Goal: Task Accomplishment & Management: Use online tool/utility

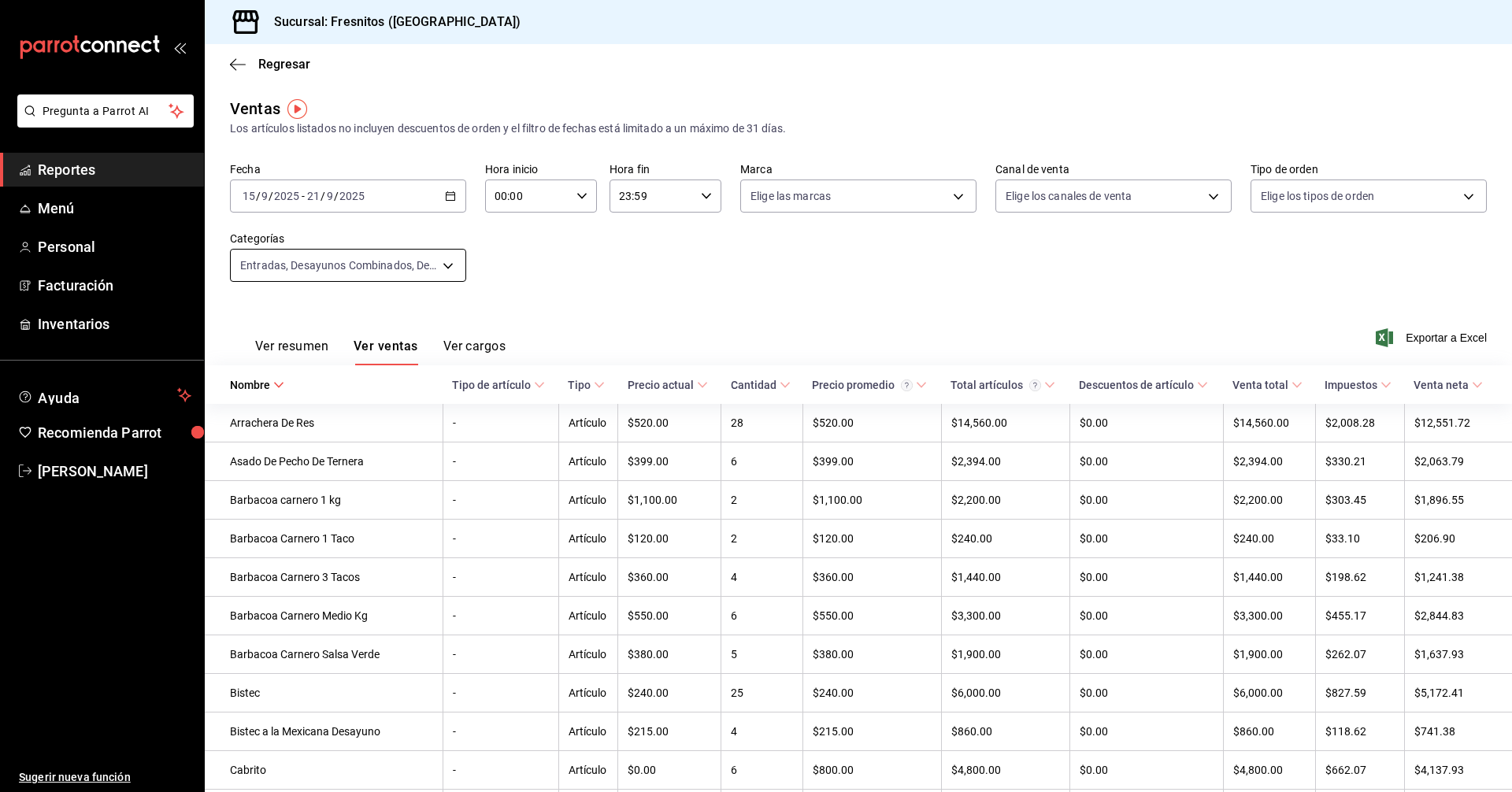
click at [447, 265] on body "Pregunta a Parrot AI Reportes Menú Personal Facturación Inventarios Ayuda Recom…" at bounding box center [756, 396] width 1512 height 792
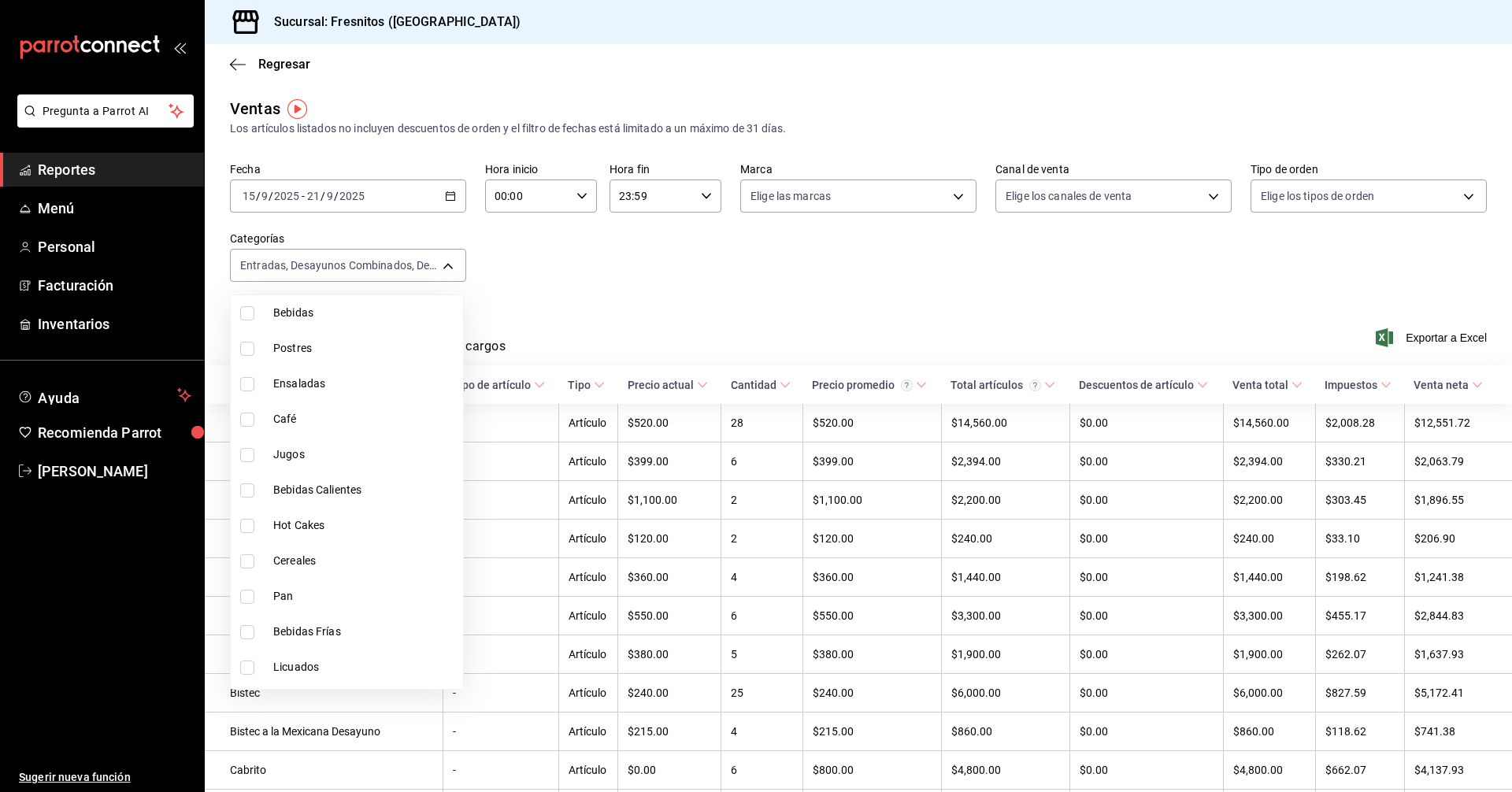
scroll to position [1468, 0]
drag, startPoint x: 245, startPoint y: 596, endPoint x: 246, endPoint y: 633, distance: 37.0
click at [244, 596] on input "checkbox" at bounding box center [247, 601] width 14 height 14
checkbox input "false"
type input "595c7a15-2ed7-41c2-b782-00710019d552,f6119913-d78b-4f89-b315-1376b93f7aa1"
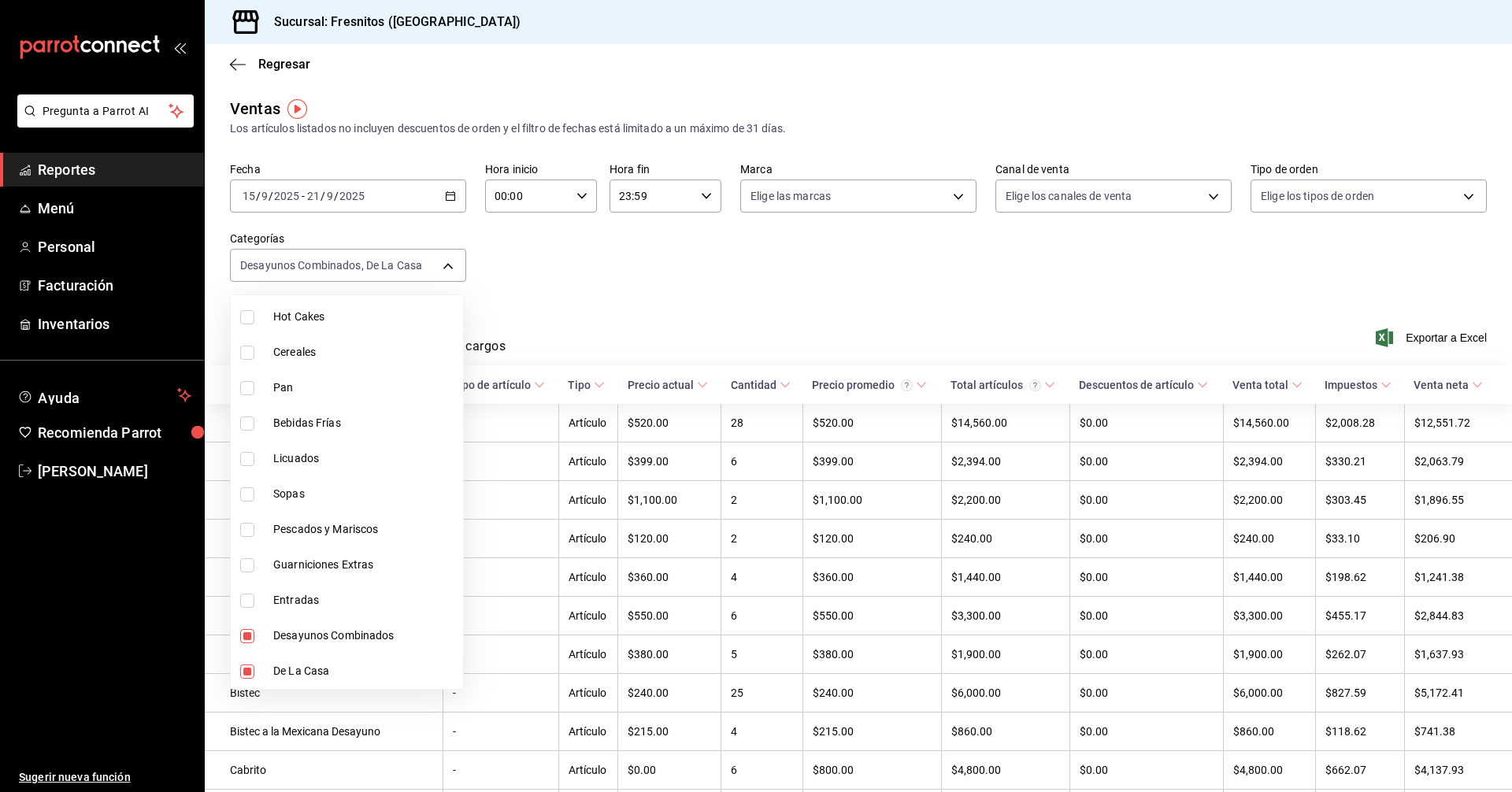
click at [246, 633] on input "checkbox" at bounding box center [247, 636] width 14 height 14
checkbox input "false"
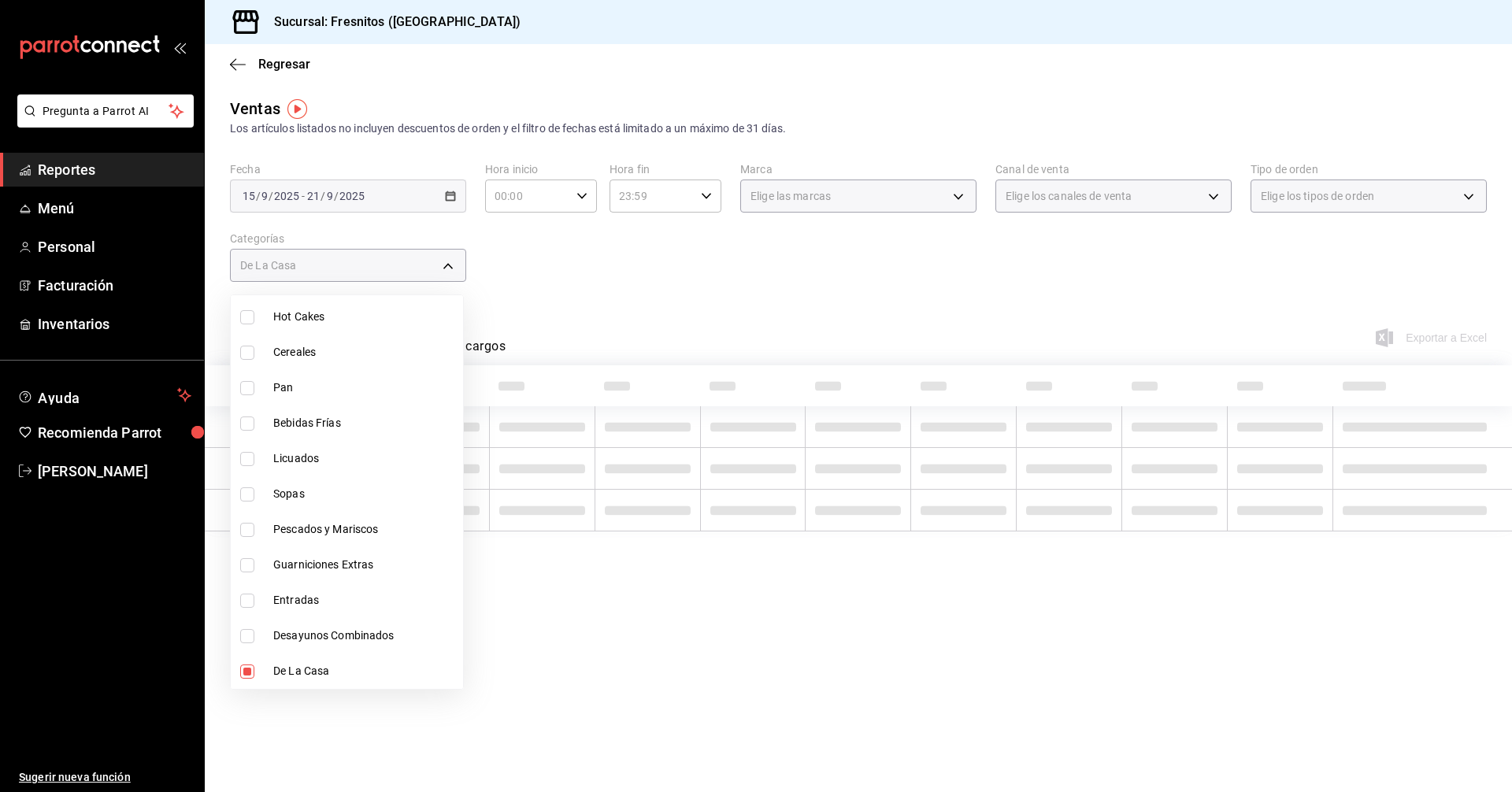
type input "f6119913-d78b-4f89-b315-1376b93f7aa1"
click at [246, 674] on input "checkbox" at bounding box center [247, 671] width 14 height 14
checkbox input "false"
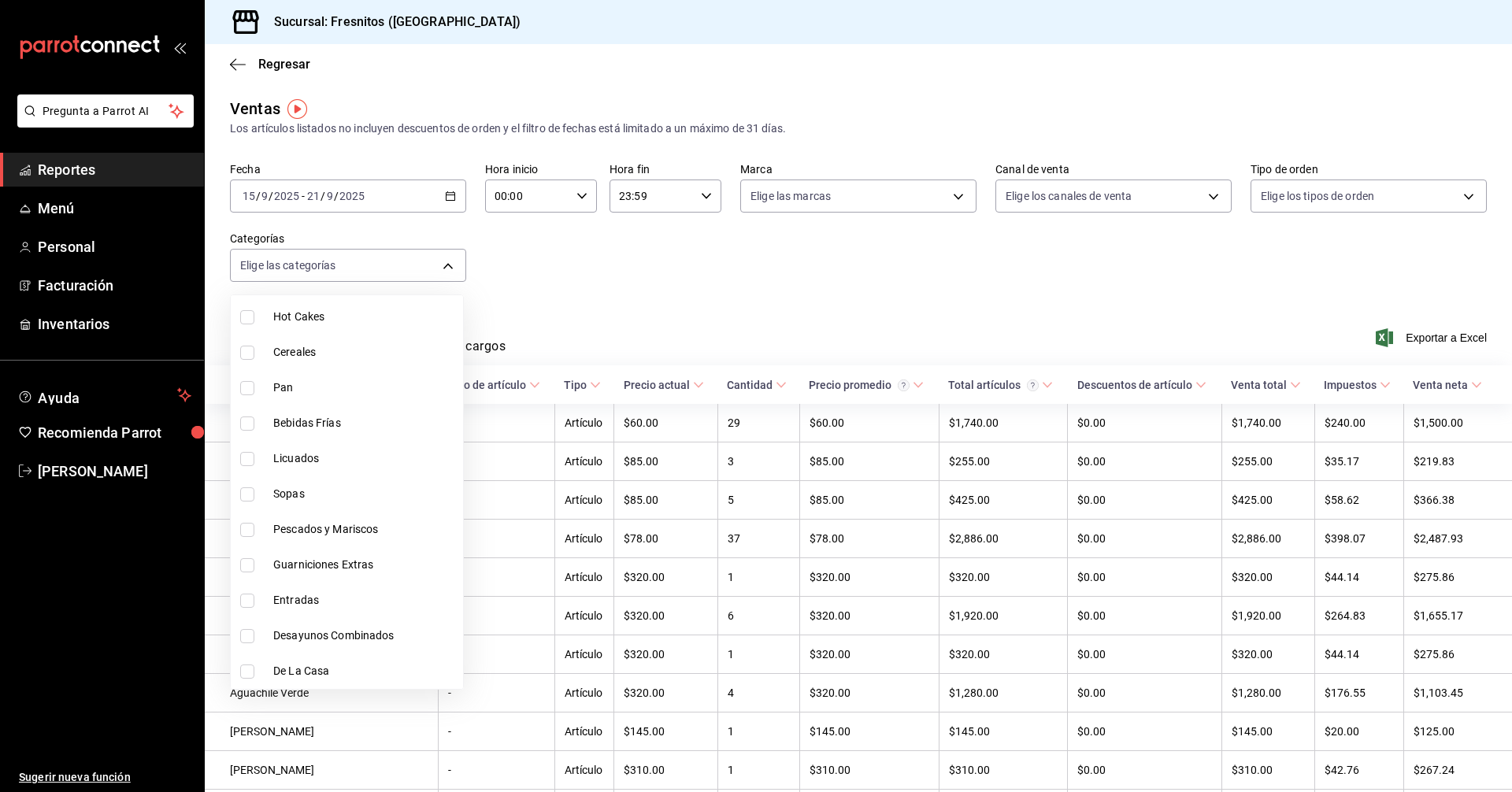
drag, startPoint x: 242, startPoint y: 529, endPoint x: 246, endPoint y: 498, distance: 31.3
click at [242, 529] on input "checkbox" at bounding box center [247, 529] width 14 height 14
checkbox input "true"
type input "b034554c-ac68-4b4a-bd4f-21874369f14b"
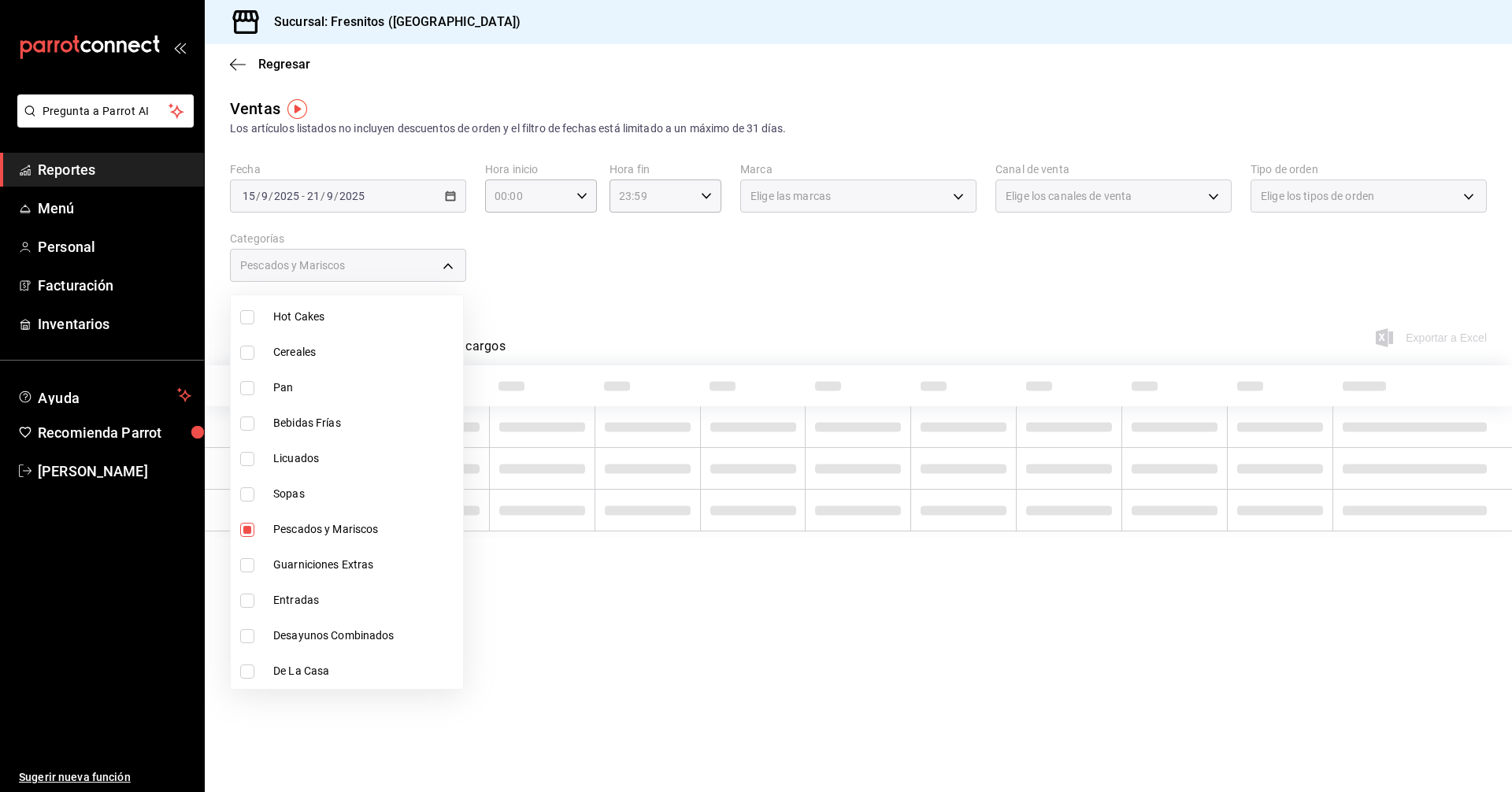
click at [246, 492] on input "checkbox" at bounding box center [247, 494] width 14 height 14
checkbox input "true"
type input "b034554c-ac68-4b4a-bd4f-21874369f14b,b94560d5-3bd0-484d-b613-89ded788113a"
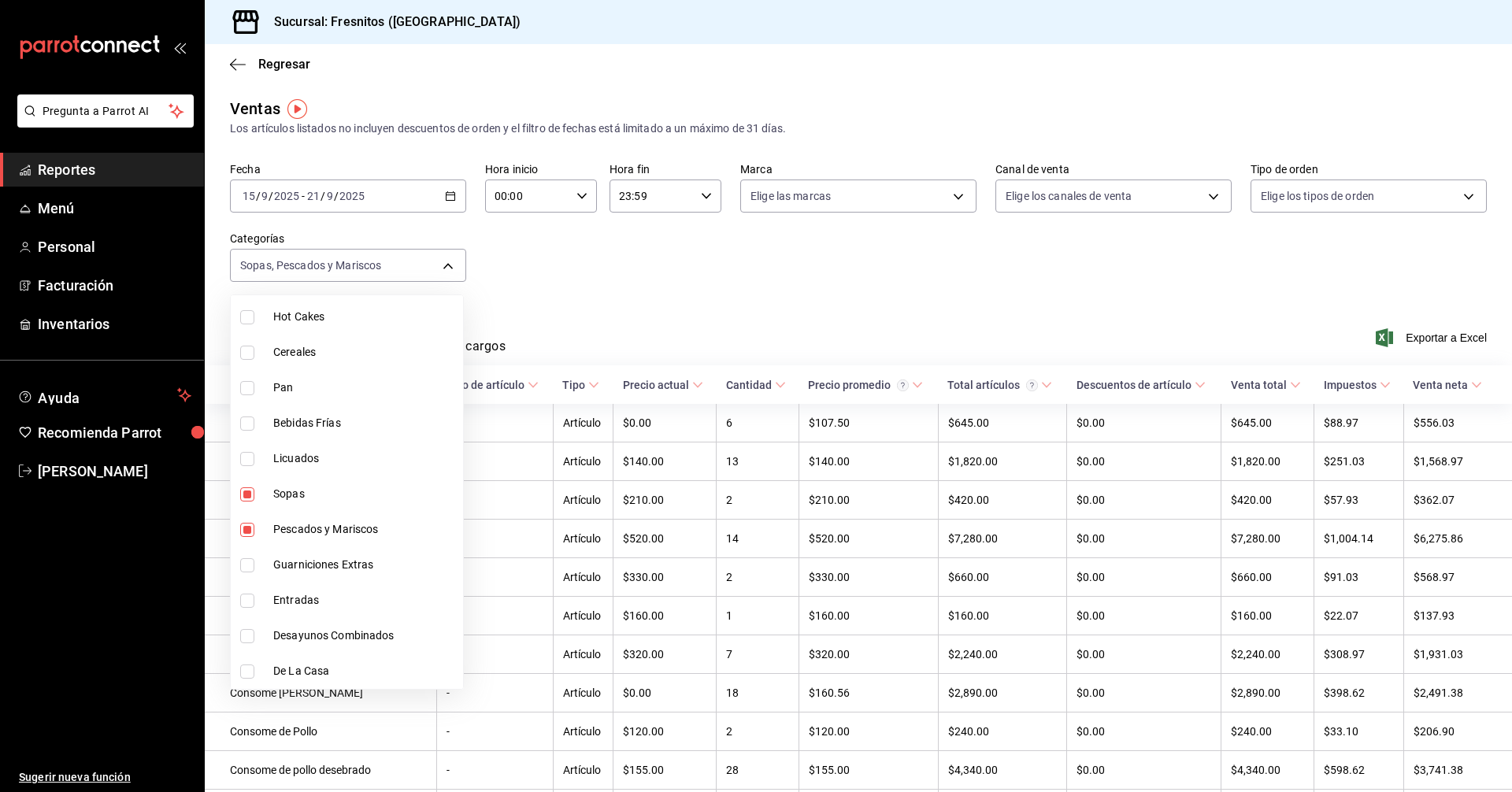
click at [244, 497] on input "checkbox" at bounding box center [247, 494] width 14 height 14
checkbox input "false"
type input "b034554c-ac68-4b4a-bd4f-21874369f14b"
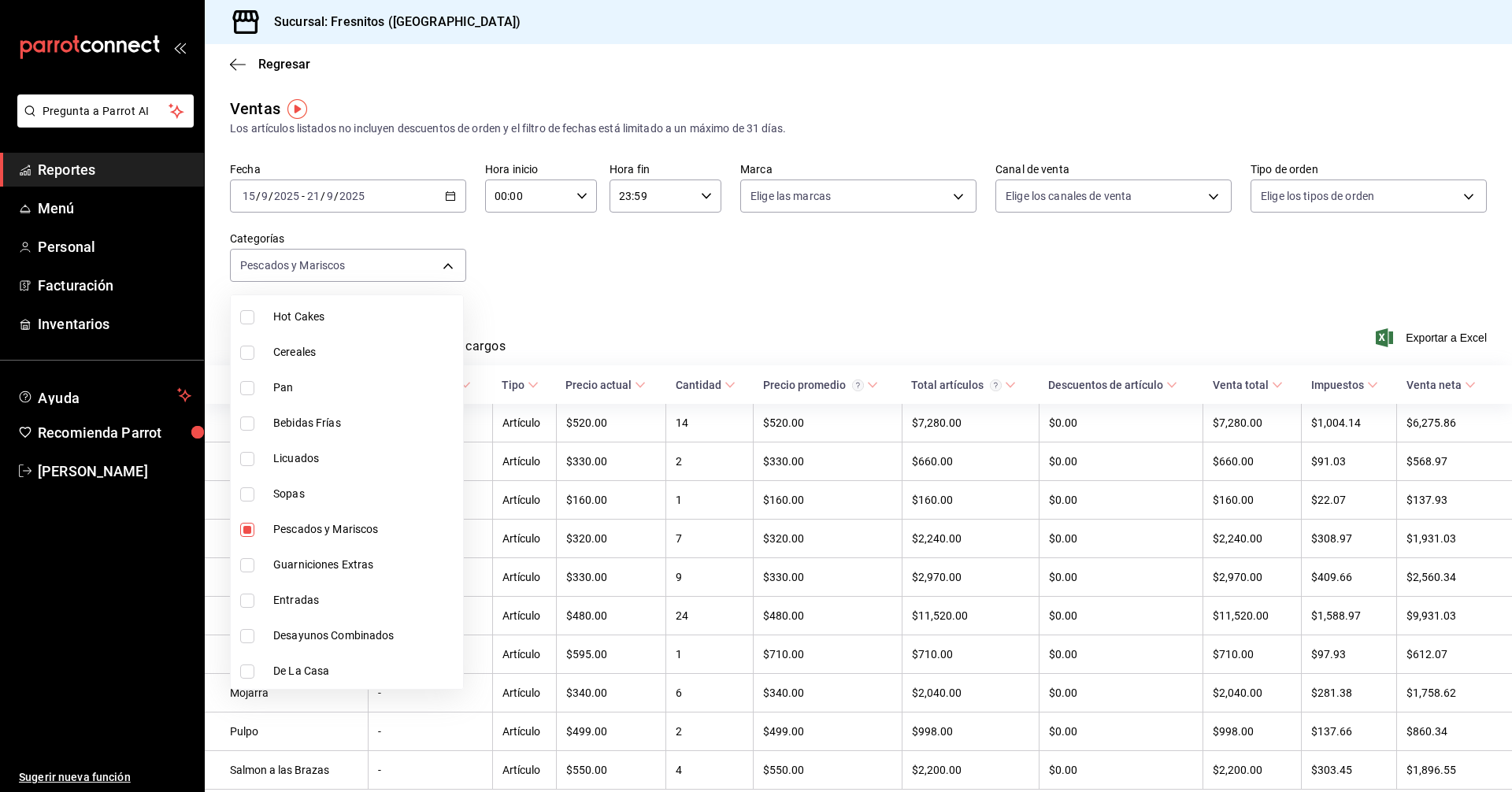
click at [249, 599] on input "checkbox" at bounding box center [247, 601] width 14 height 14
checkbox input "true"
type input "b034554c-ac68-4b4a-bd4f-21874369f14b,3dd7130d-623f-496b-8afd-ecd7a4aa8457"
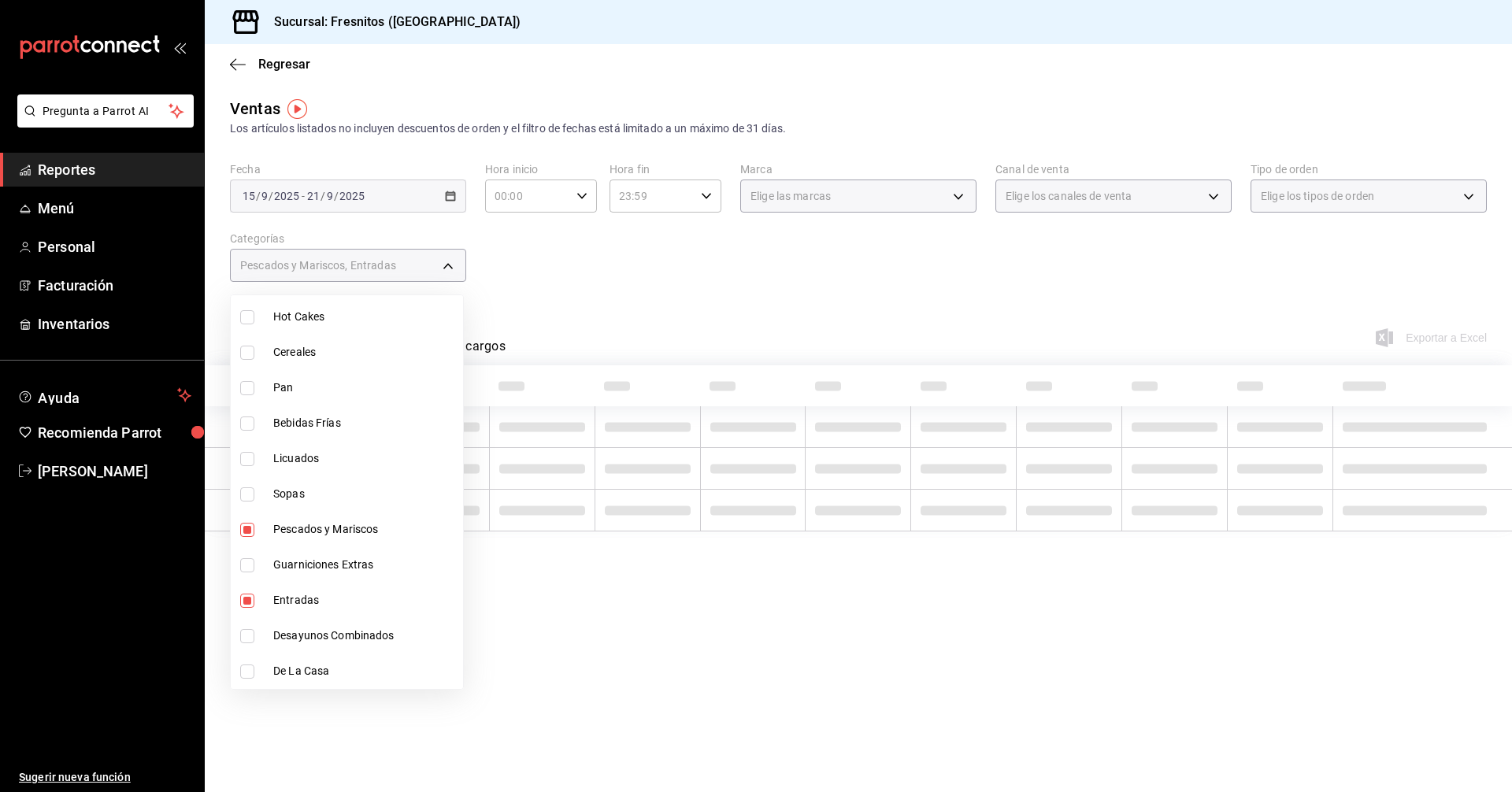
click at [879, 262] on div at bounding box center [756, 396] width 1512 height 792
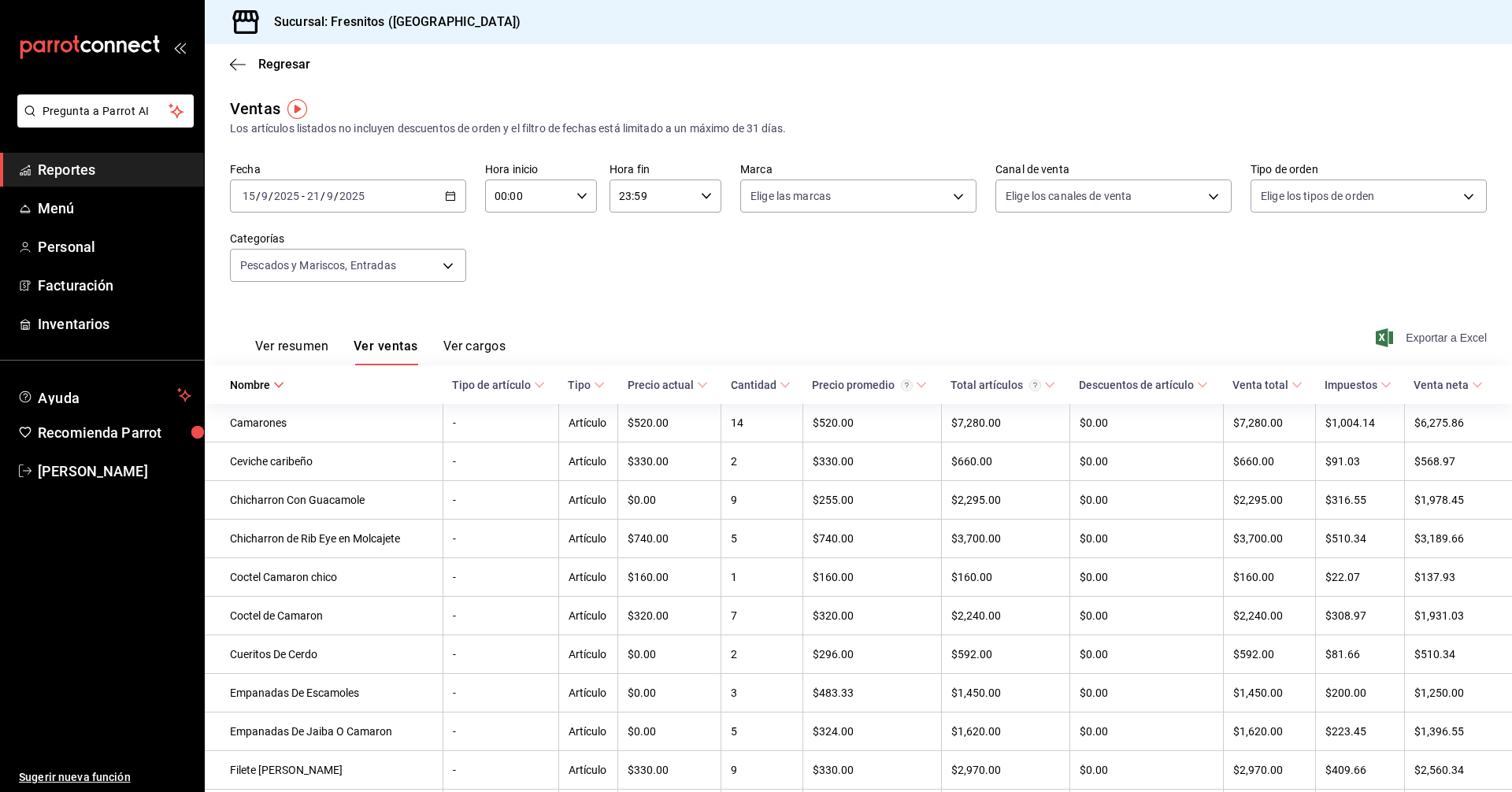
click at [1442, 340] on span "Exportar a Excel" at bounding box center [1433, 337] width 108 height 19
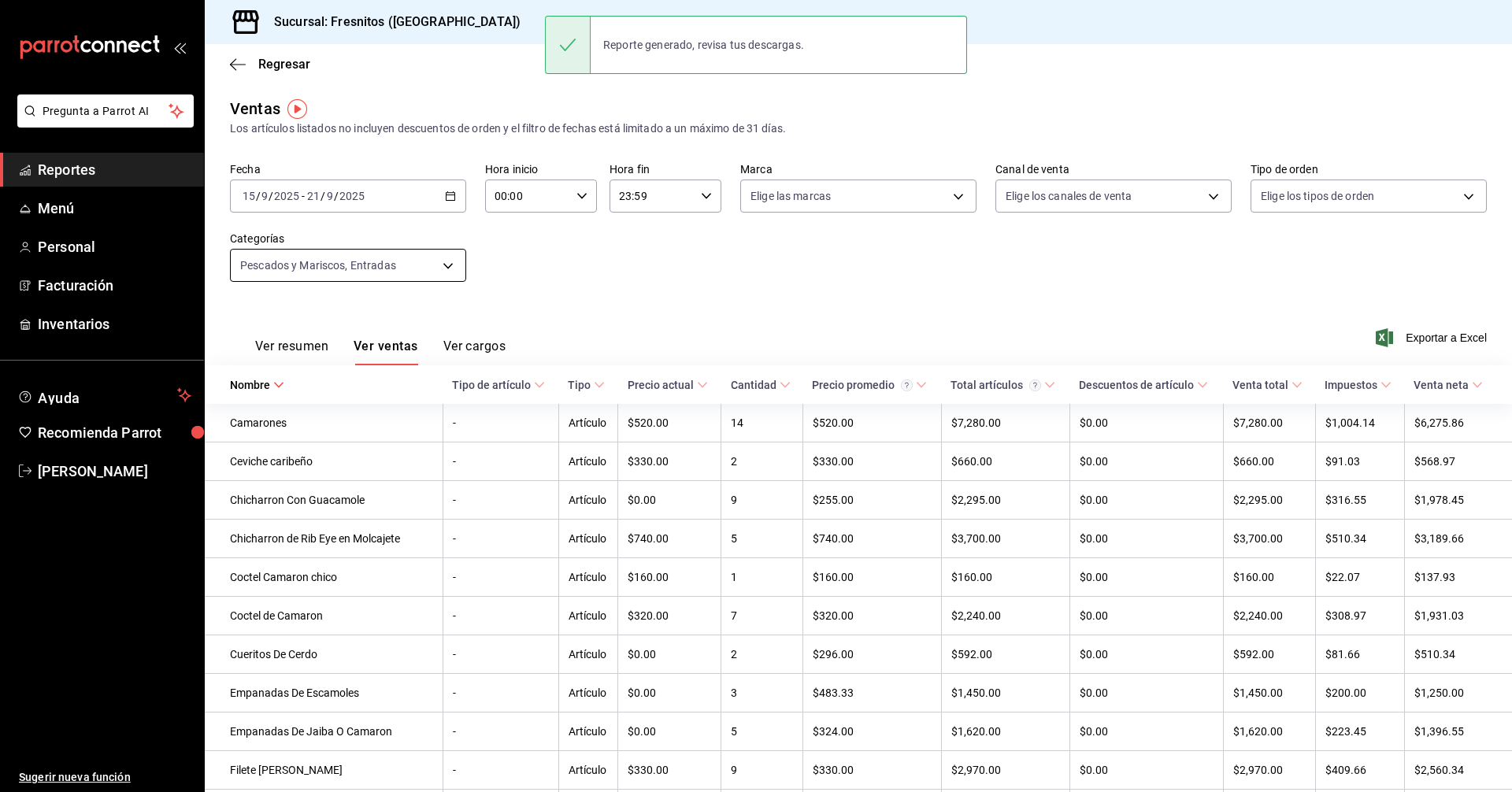
click at [451, 264] on body "Pregunta a Parrot AI Reportes Menú Personal Facturación Inventarios Ayuda Recom…" at bounding box center [756, 396] width 1512 height 792
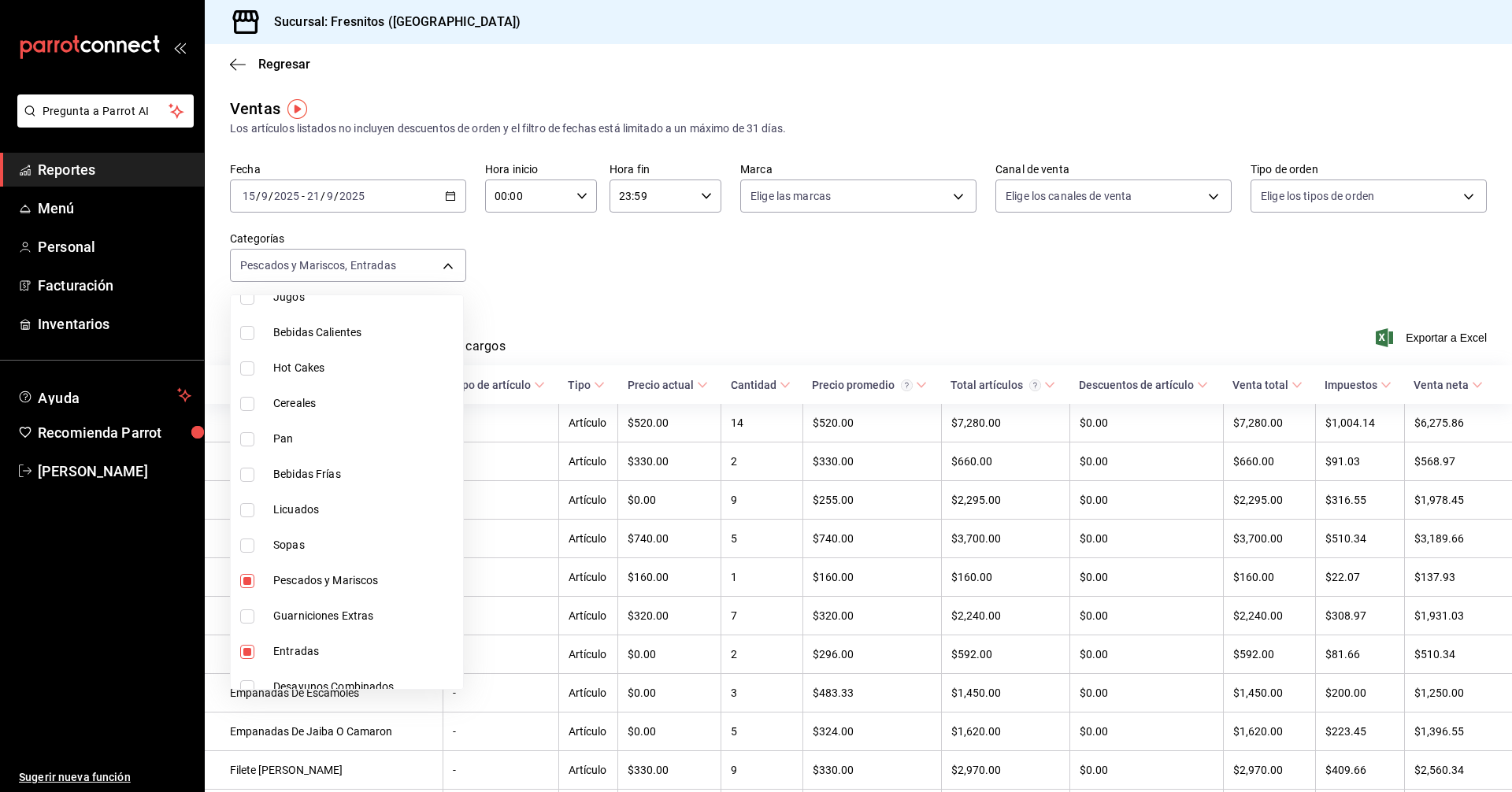
scroll to position [1468, 0]
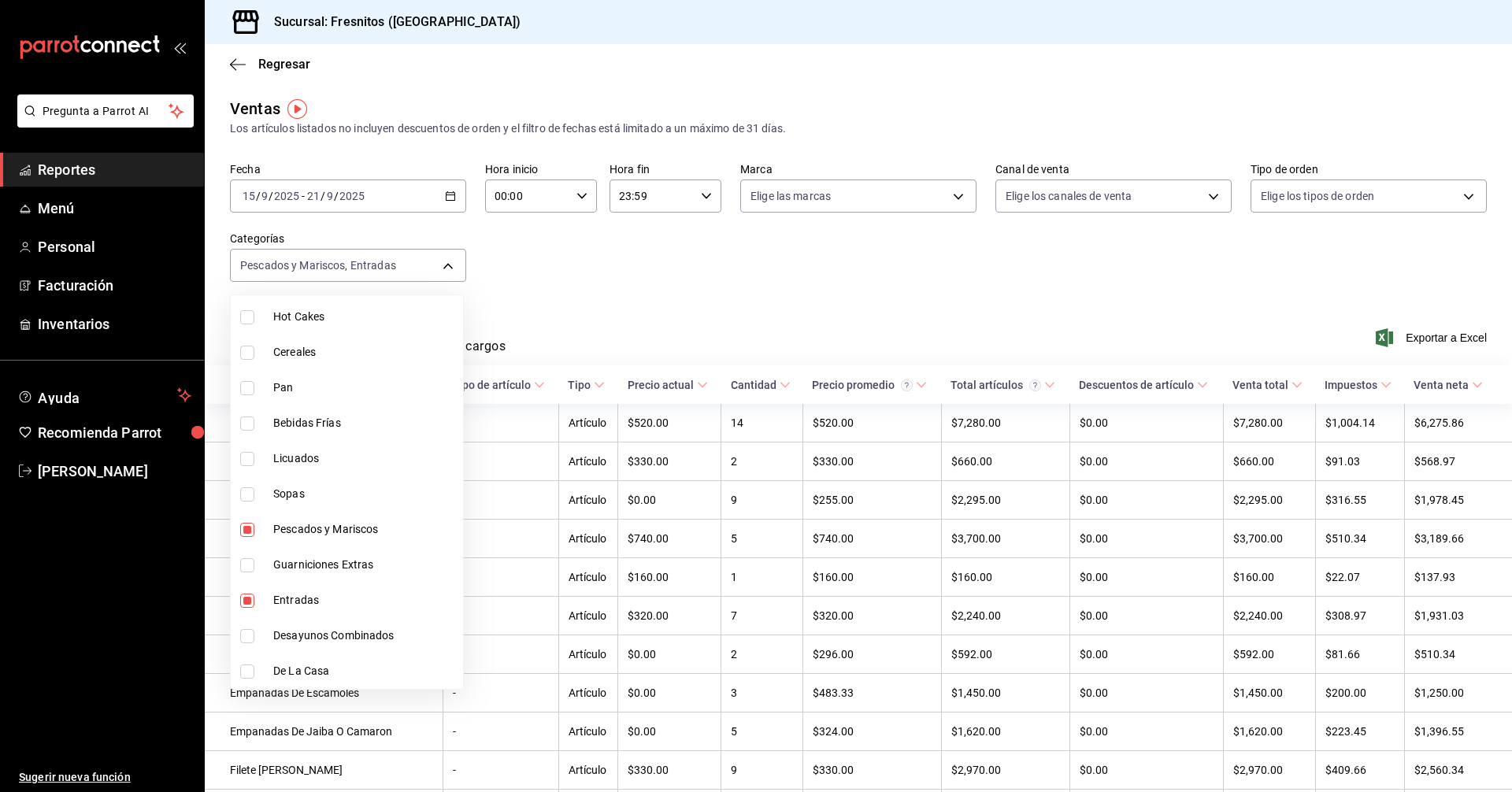
click at [245, 642] on input "checkbox" at bounding box center [247, 636] width 14 height 14
checkbox input "true"
type input "b034554c-ac68-4b4a-bd4f-21874369f14b,3dd7130d-623f-496b-8afd-ecd7a4aa8457,595c7…"
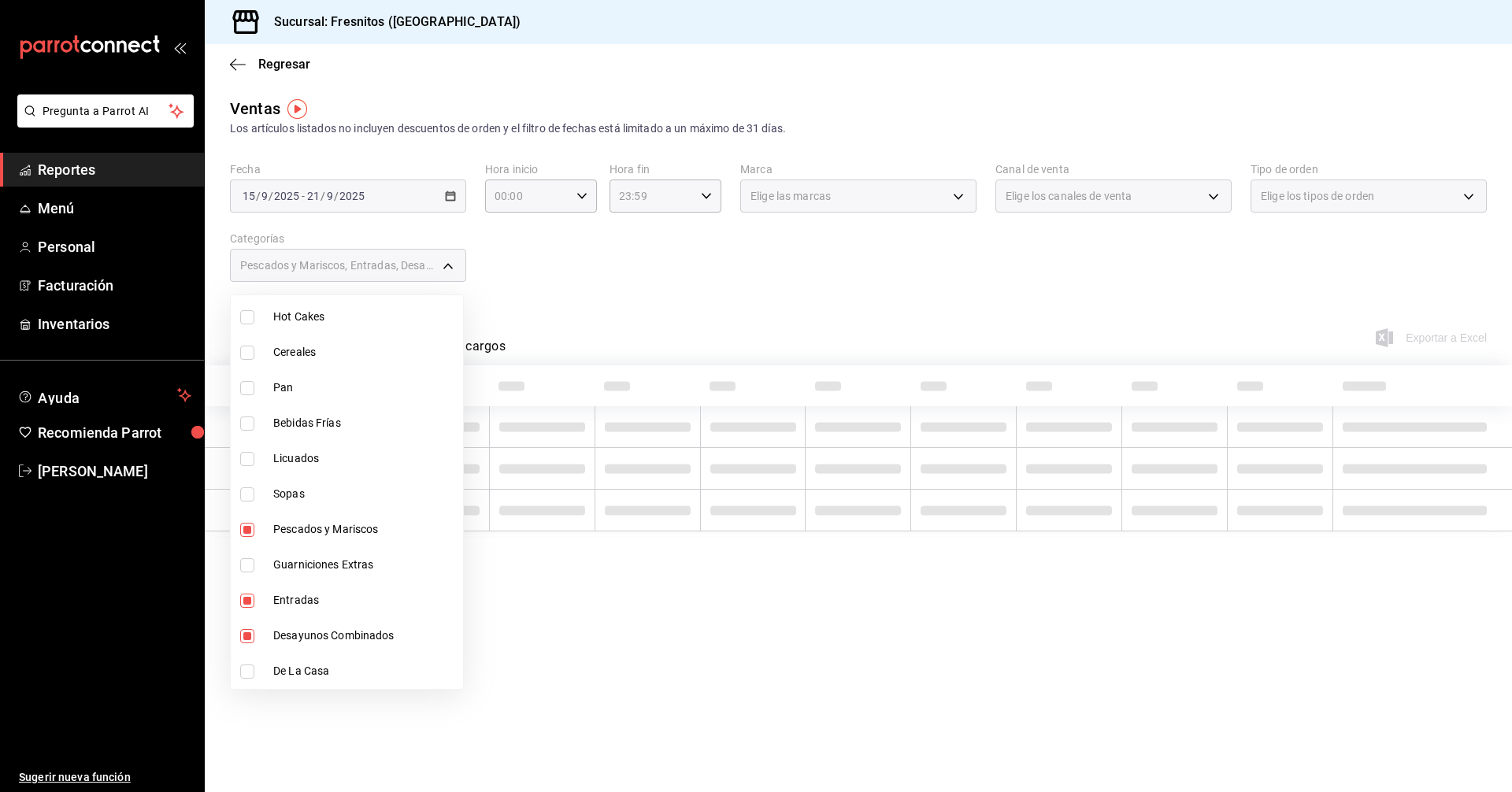
click at [756, 348] on div at bounding box center [756, 396] width 1512 height 792
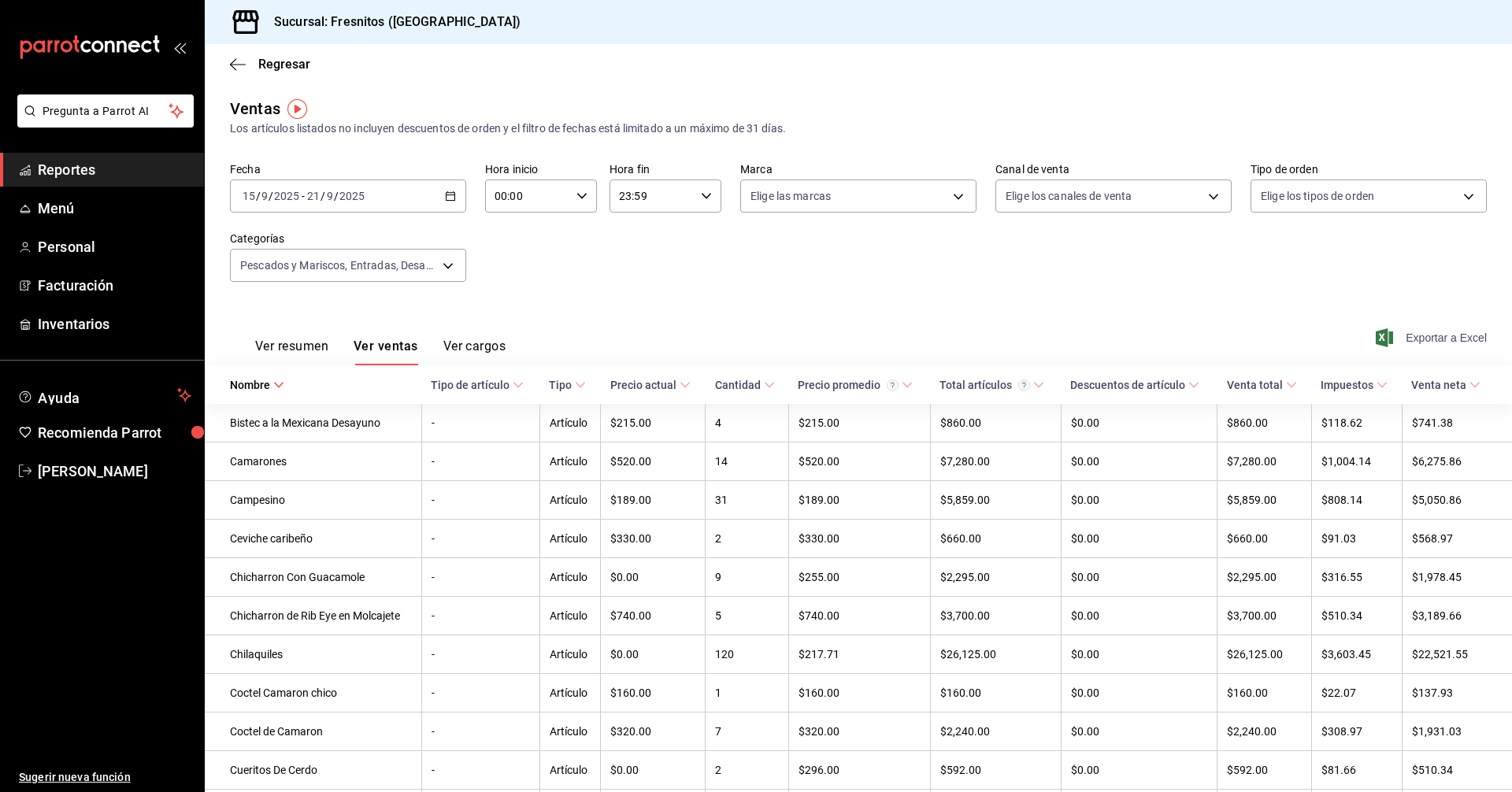
click at [1428, 338] on span "Exportar a Excel" at bounding box center [1433, 337] width 108 height 19
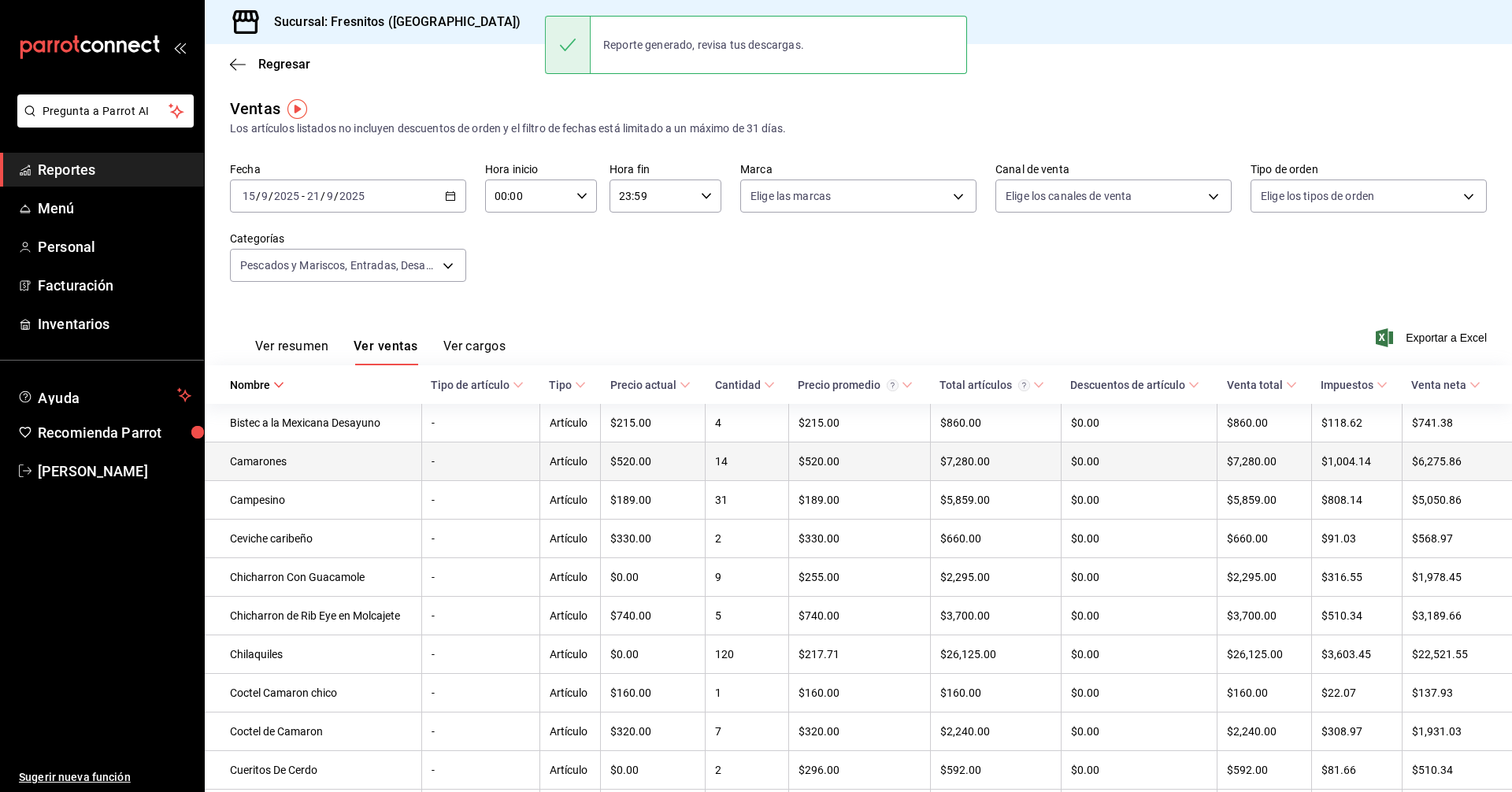
click at [259, 467] on td "Camarones" at bounding box center [313, 462] width 217 height 38
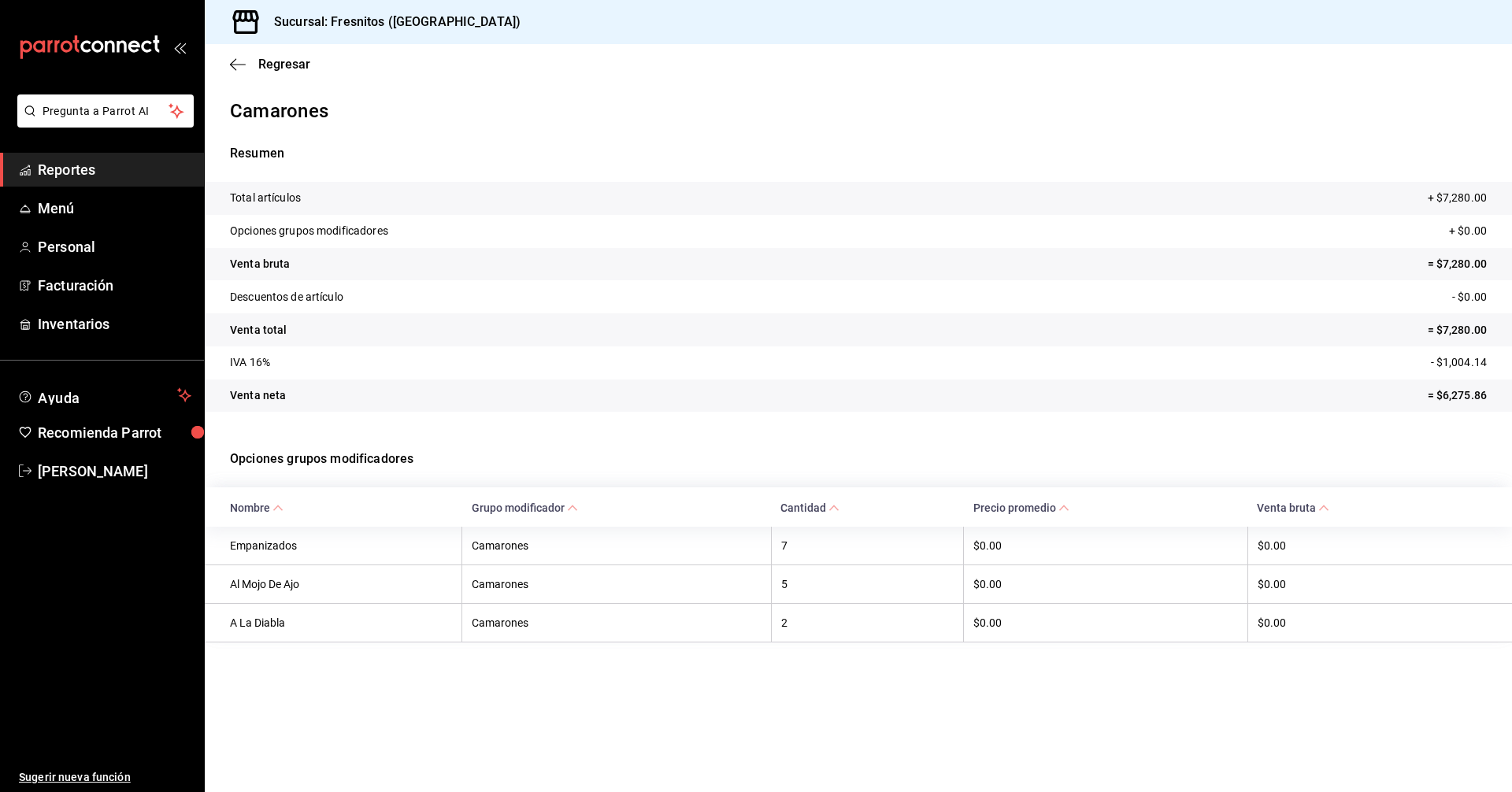
click at [229, 543] on th "Empanizados" at bounding box center [333, 545] width 258 height 38
drag, startPoint x: 230, startPoint y: 543, endPoint x: 1037, endPoint y: 539, distance: 807.0
click at [1037, 539] on tr "Empanizados Camarones 7 $0.00 $0.00" at bounding box center [858, 545] width 1307 height 38
copy tr "Empanizados Camarones 7 $0.00"
click at [276, 66] on span "Regresar" at bounding box center [284, 64] width 52 height 15
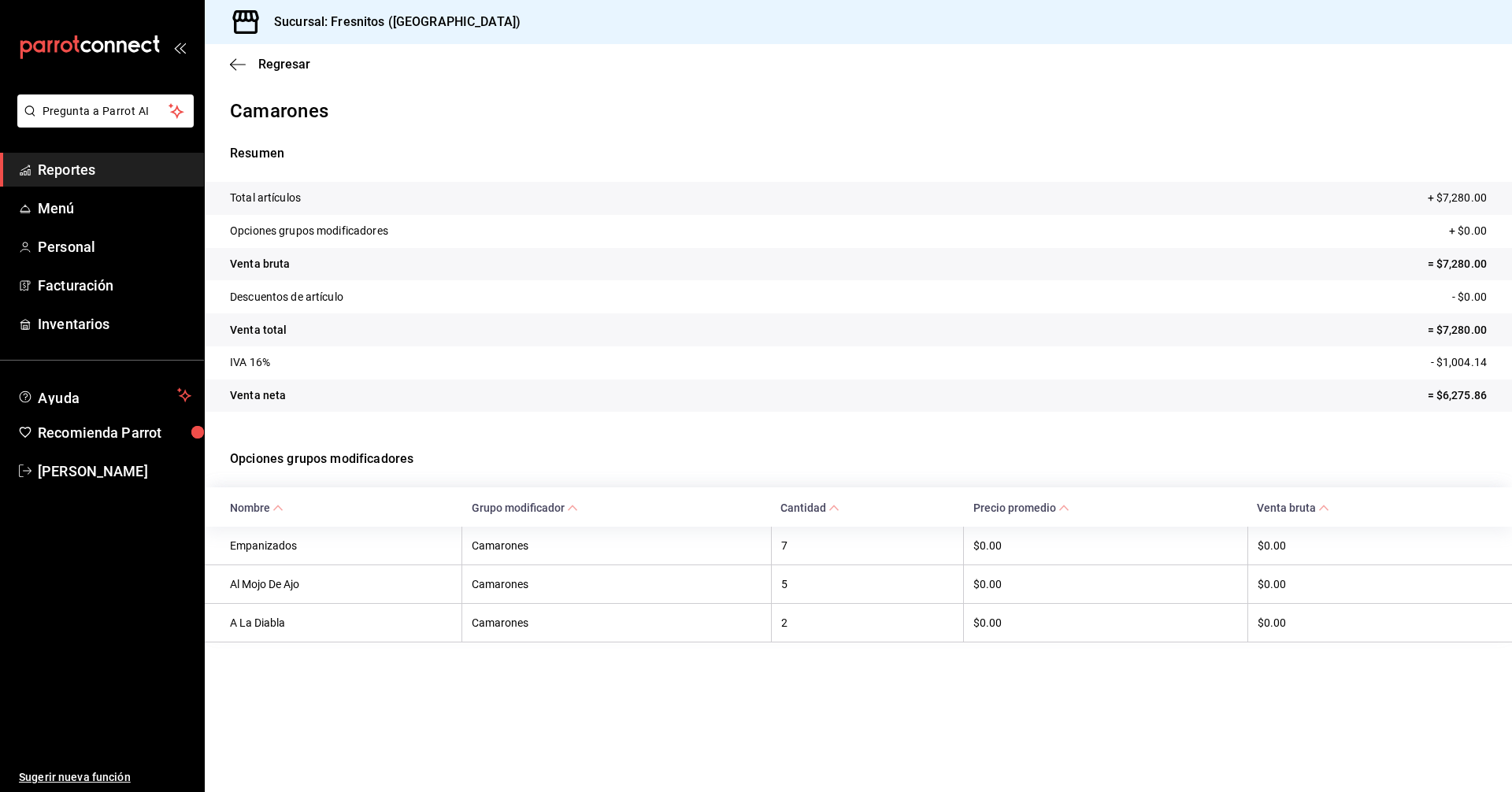
drag, startPoint x: 162, startPoint y: 172, endPoint x: 461, endPoint y: 106, distance: 306.2
click at [461, 106] on p "Camarones" at bounding box center [858, 111] width 1256 height 28
click at [282, 65] on span "Regresar" at bounding box center [284, 64] width 52 height 15
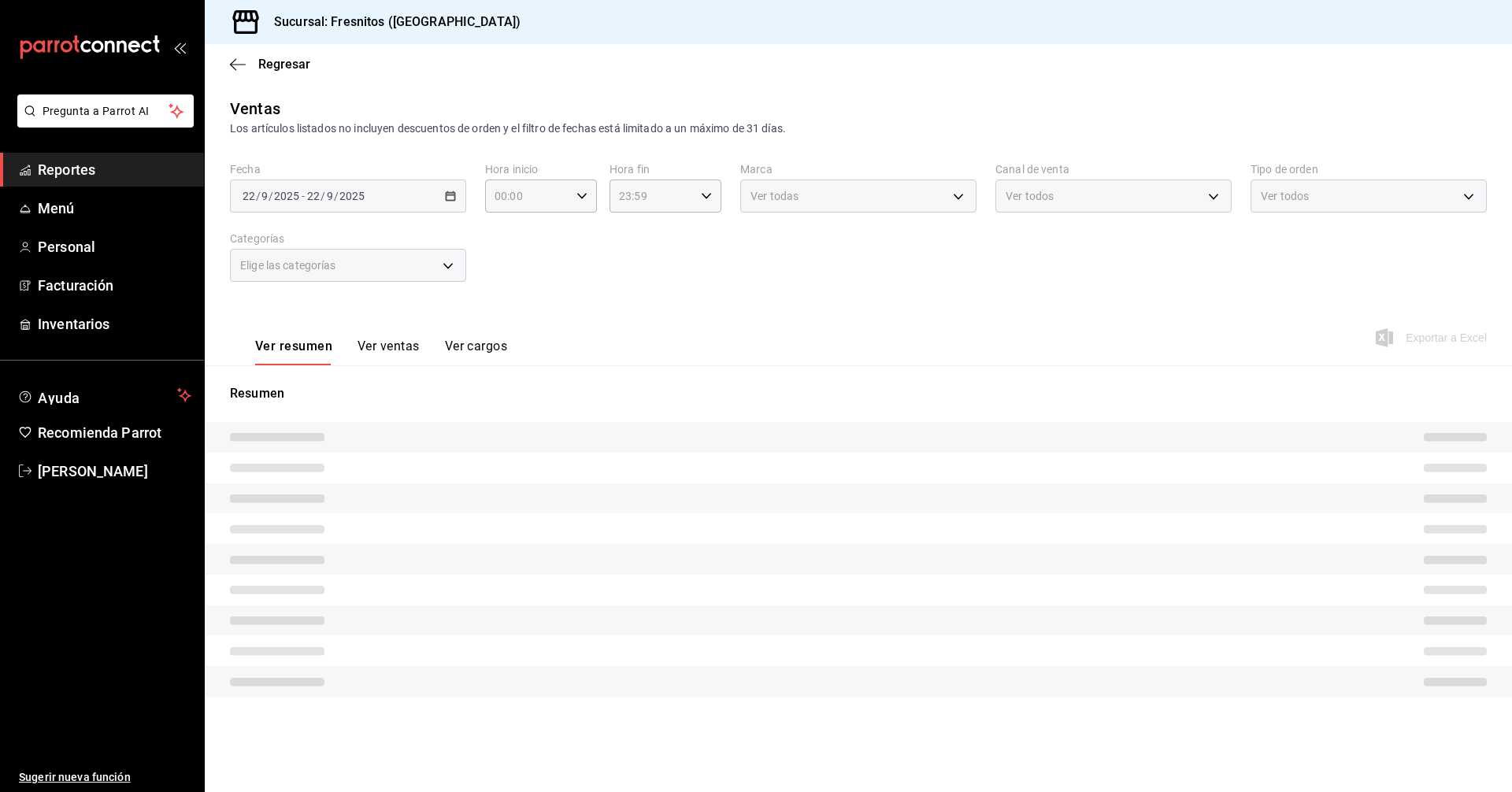
type input "595c7a15-2ed7-41c2-b782-00710019d552,f6119913-d78b-4f89-b315-1376b93f7aa1,3dd71…"
click at [447, 266] on div "Entradas, Desayunos Combinados, De La Casa" at bounding box center [348, 266] width 236 height 33
click at [383, 351] on button "Ver ventas" at bounding box center [388, 351] width 62 height 26
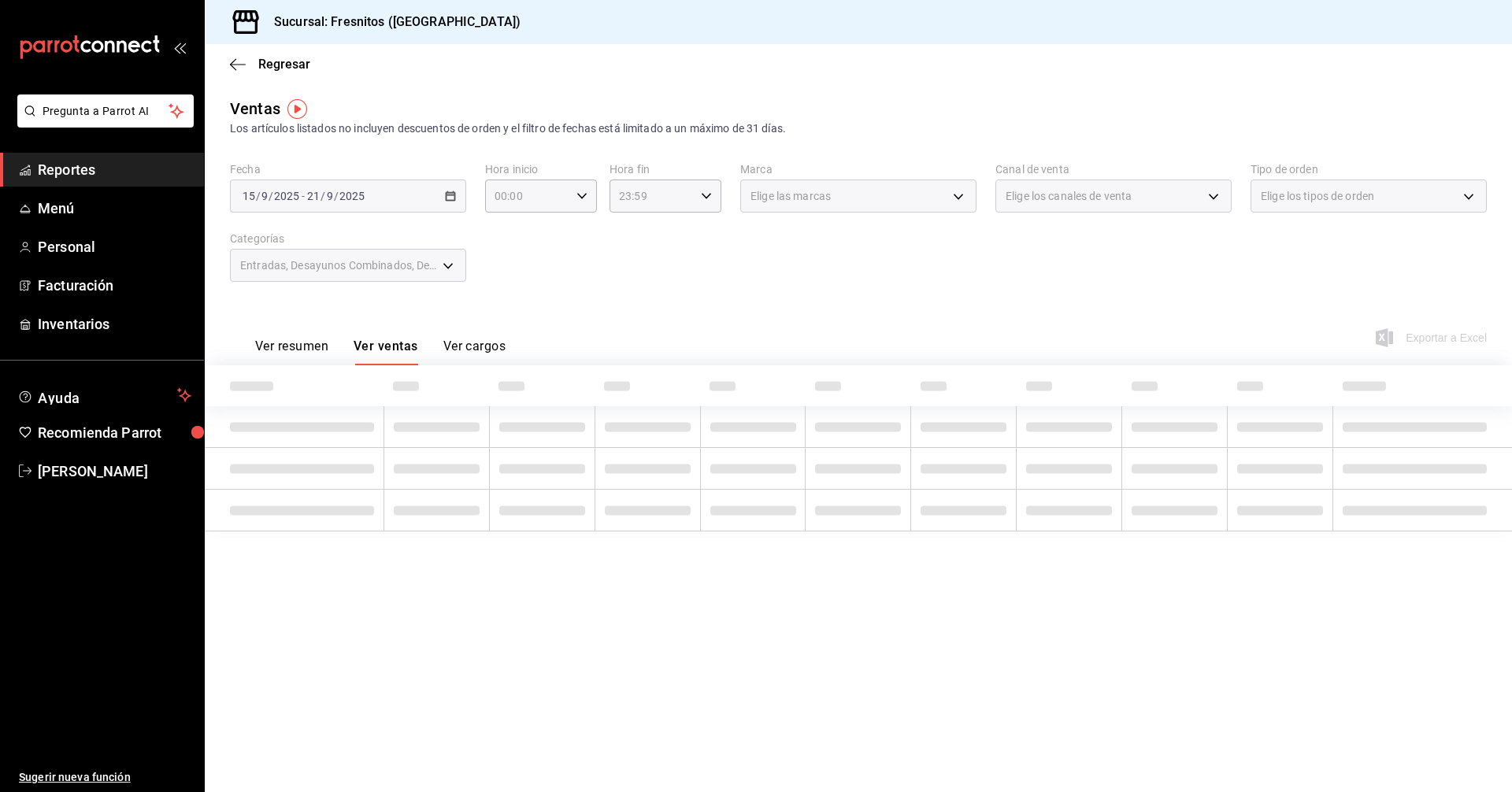
click at [309, 351] on button "Ver resumen" at bounding box center [291, 351] width 73 height 26
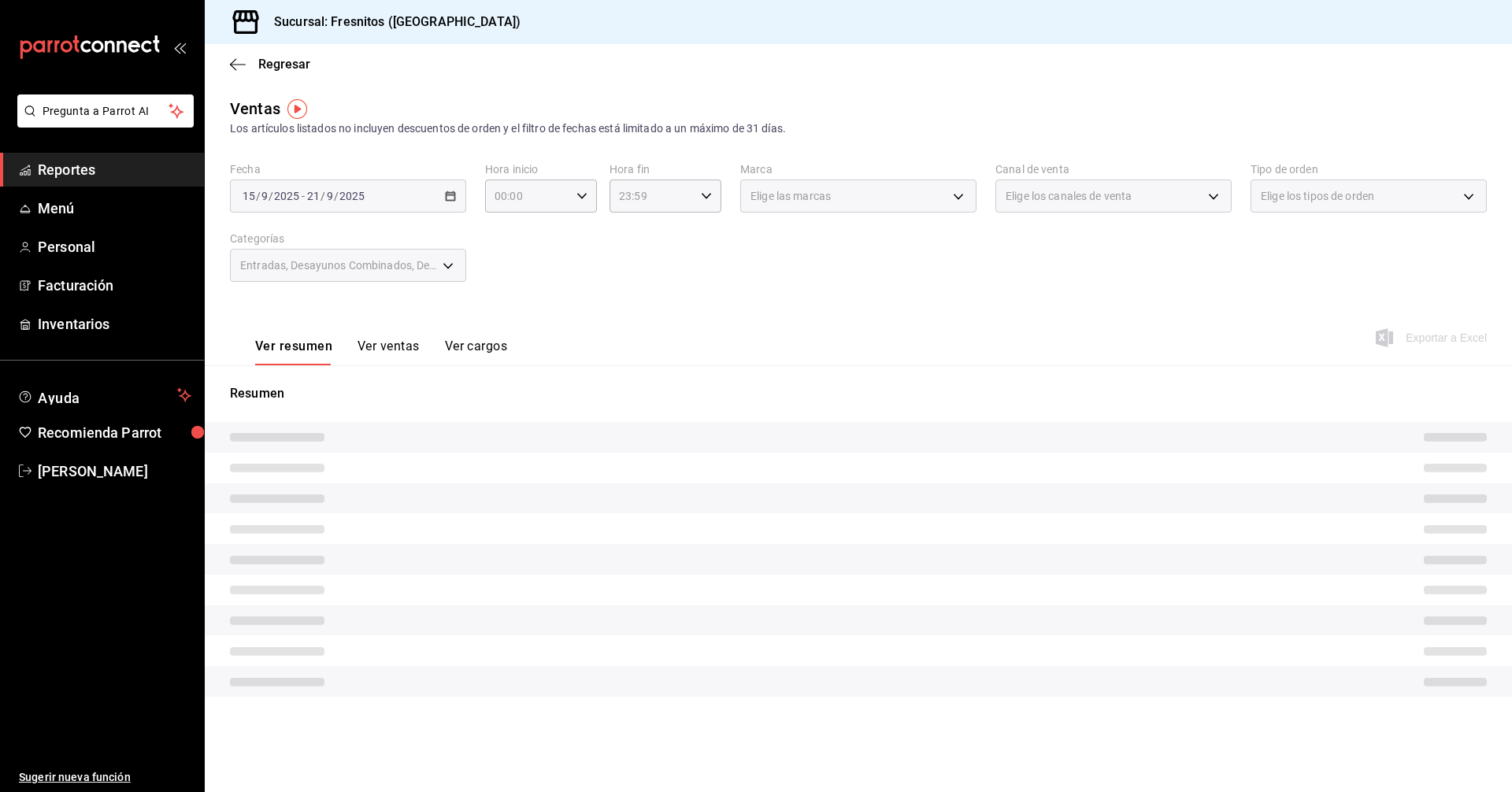
click at [398, 353] on button "Ver ventas" at bounding box center [388, 351] width 62 height 26
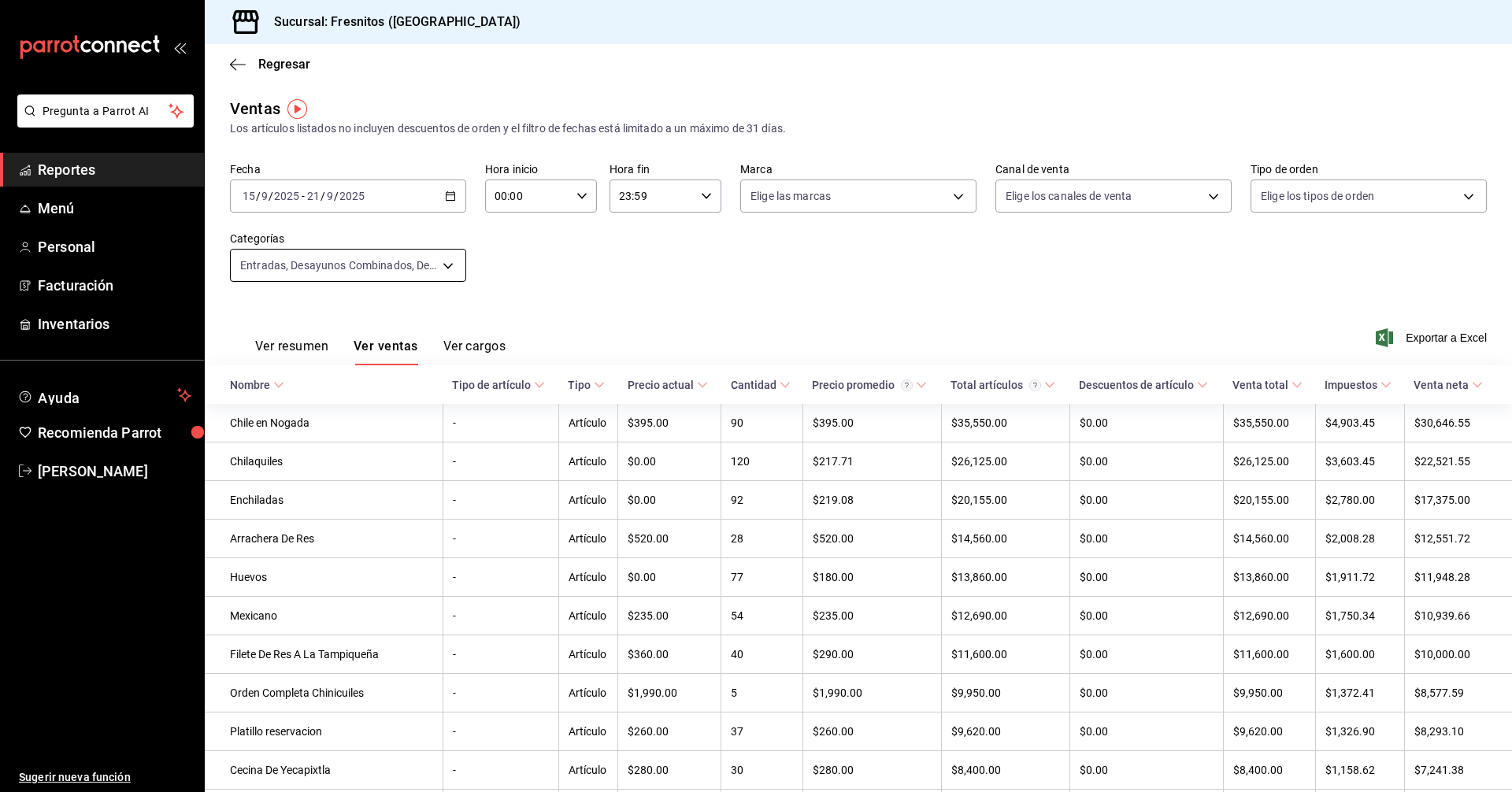
click at [448, 268] on body "Pregunta a Parrot AI Reportes Menú Personal Facturación Inventarios Ayuda Recom…" at bounding box center [756, 396] width 1512 height 792
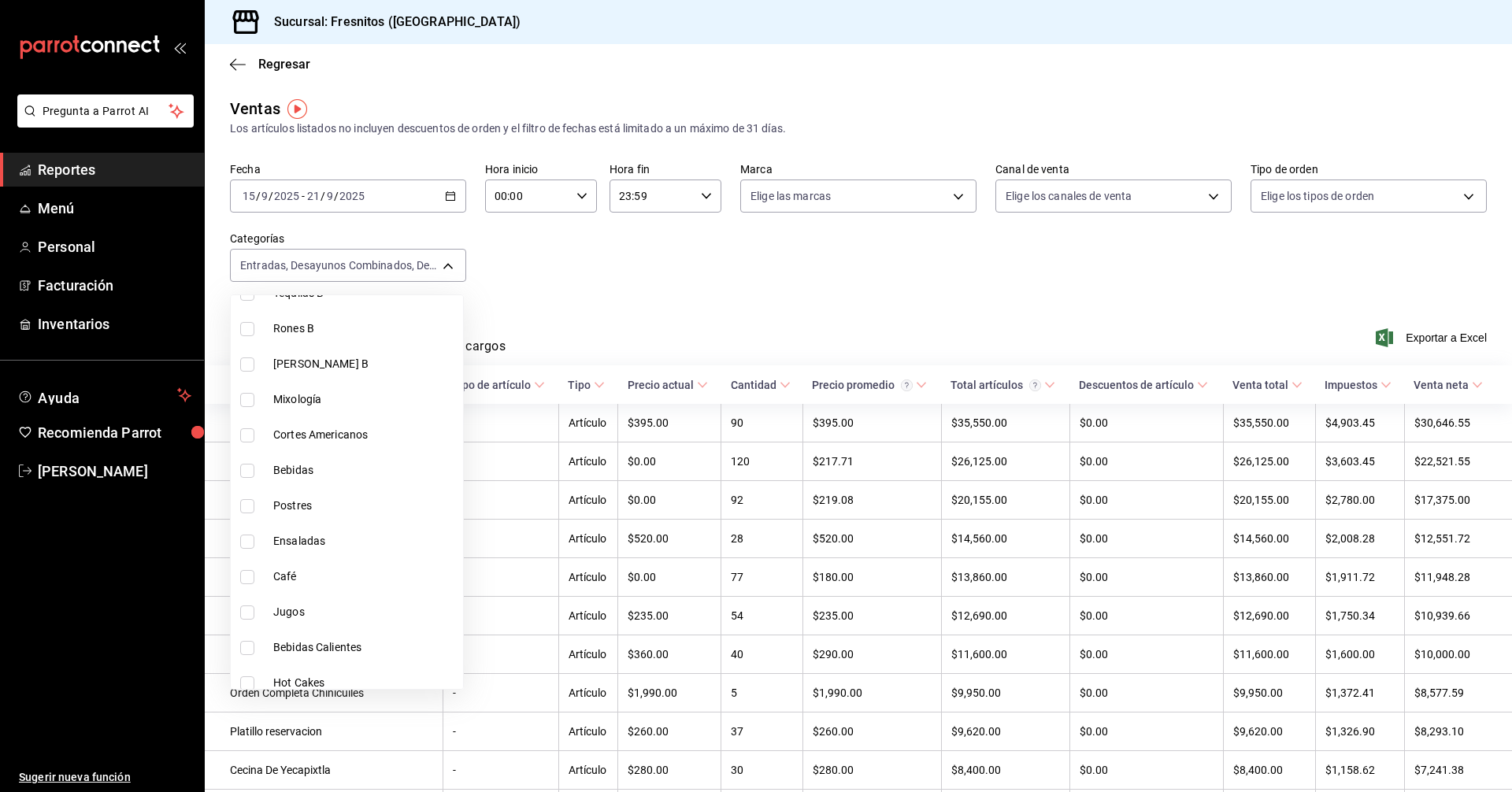
scroll to position [1468, 0]
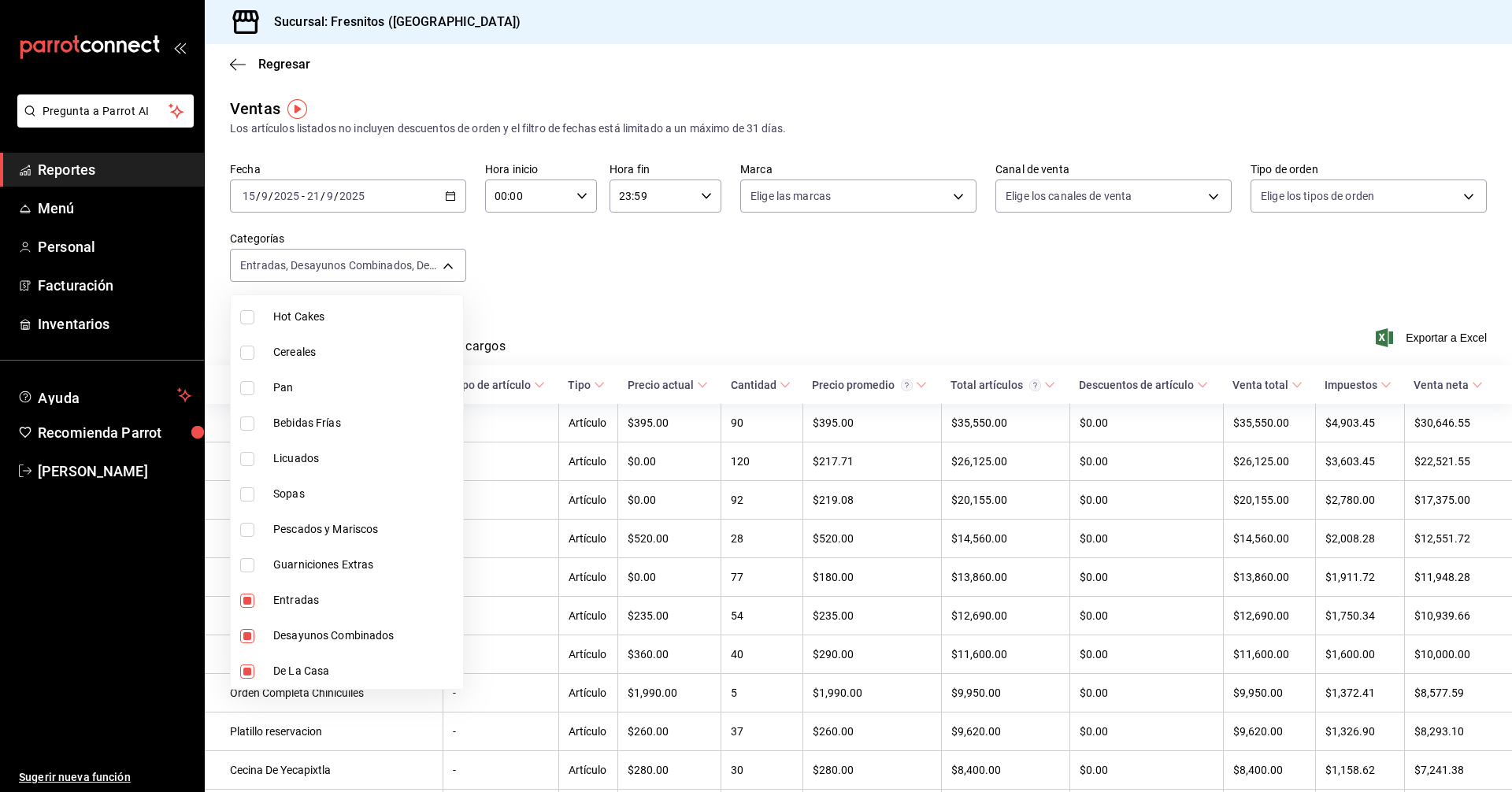
click at [246, 668] on input "checkbox" at bounding box center [247, 671] width 14 height 14
checkbox input "false"
type input "595c7a15-2ed7-41c2-b782-00710019d552,3dd7130d-623f-496b-8afd-ecd7a4aa8457"
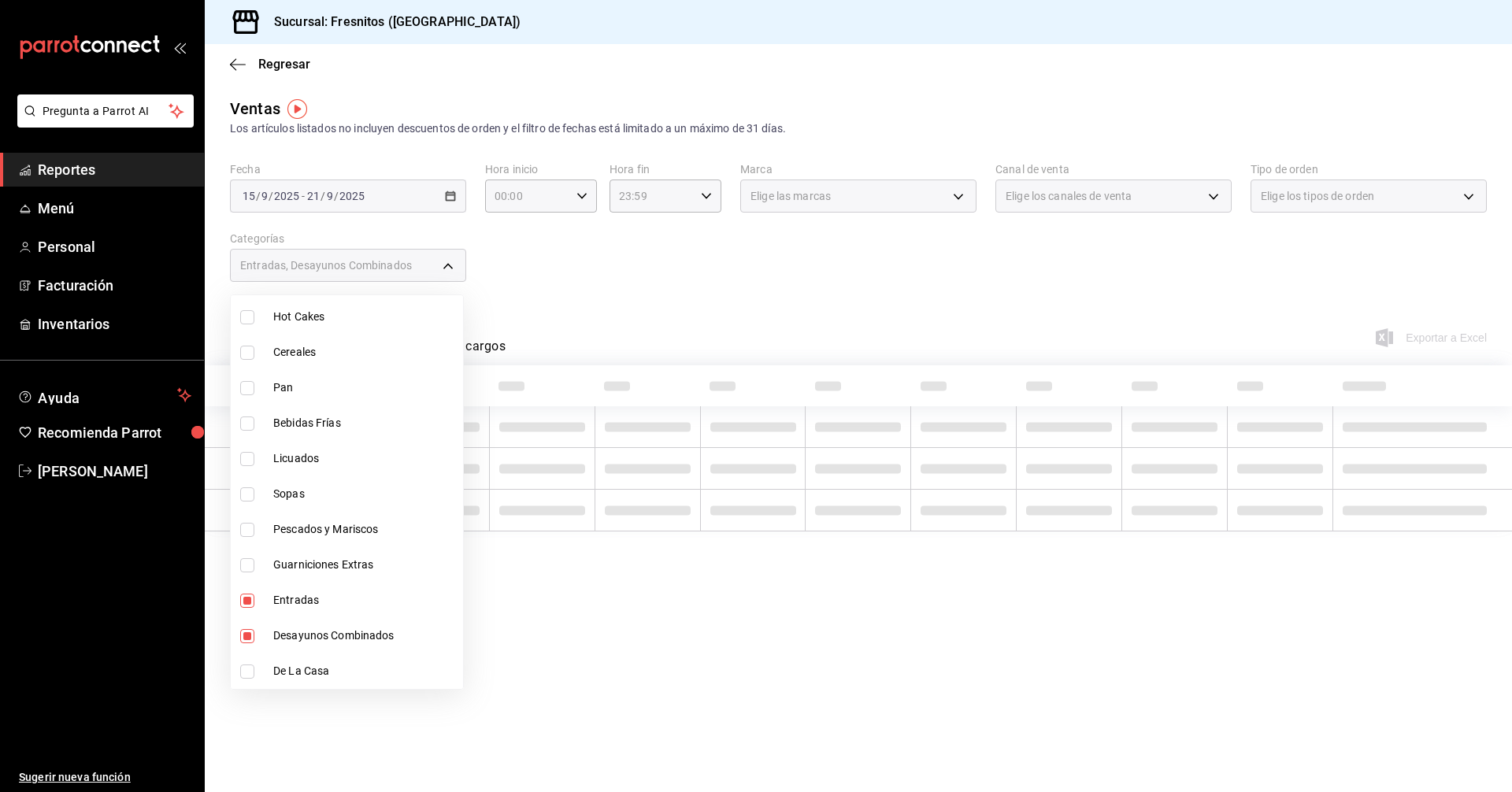
click at [246, 600] on input "checkbox" at bounding box center [247, 601] width 14 height 14
checkbox input "false"
type input "595c7a15-2ed7-41c2-b782-00710019d552"
click at [242, 630] on input "checkbox" at bounding box center [247, 636] width 14 height 14
checkbox input "false"
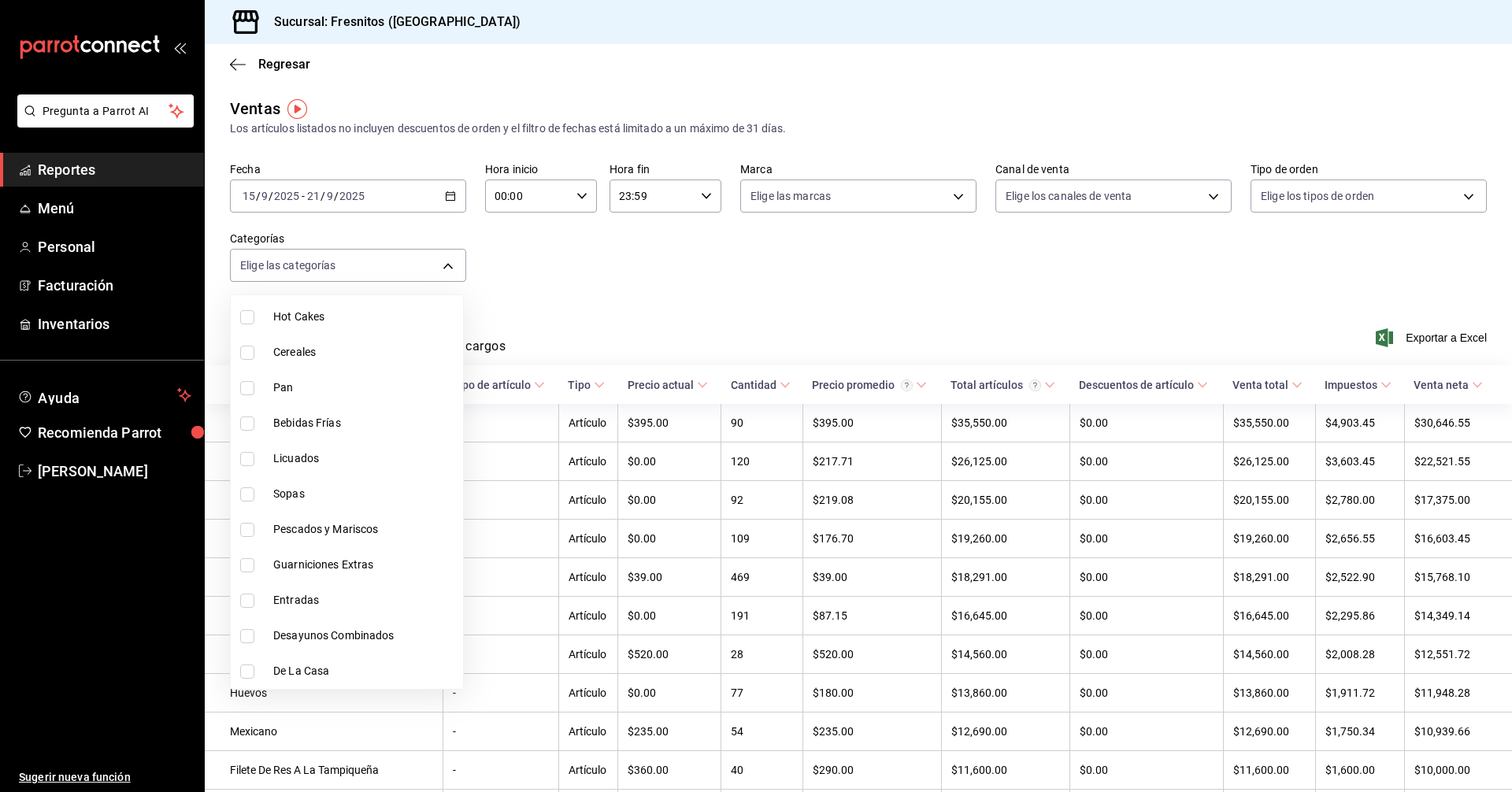
click at [247, 531] on input "checkbox" at bounding box center [247, 529] width 14 height 14
checkbox input "true"
type input "b034554c-ac68-4b4a-bd4f-21874369f14b"
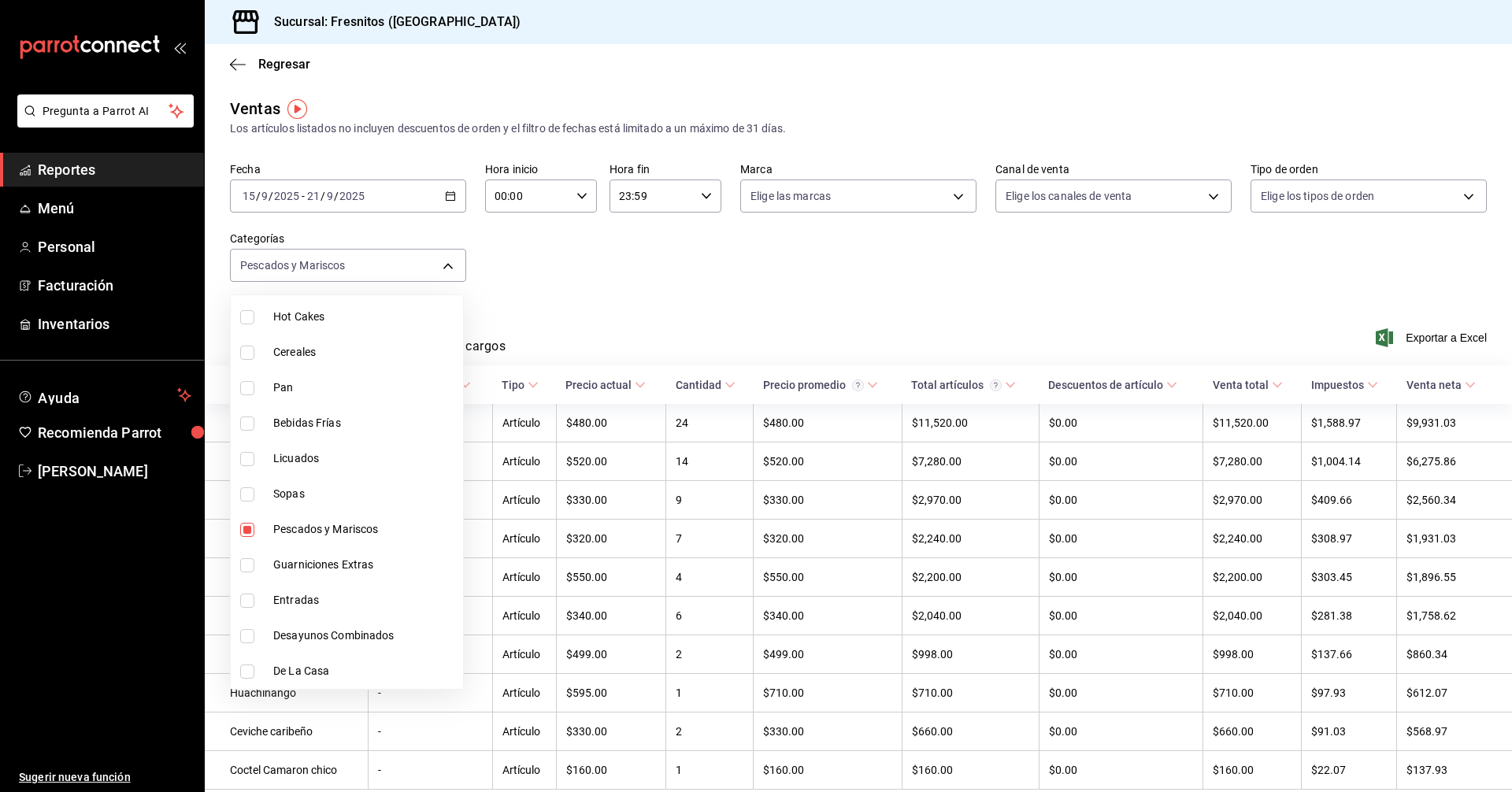
click at [588, 296] on div at bounding box center [756, 396] width 1512 height 792
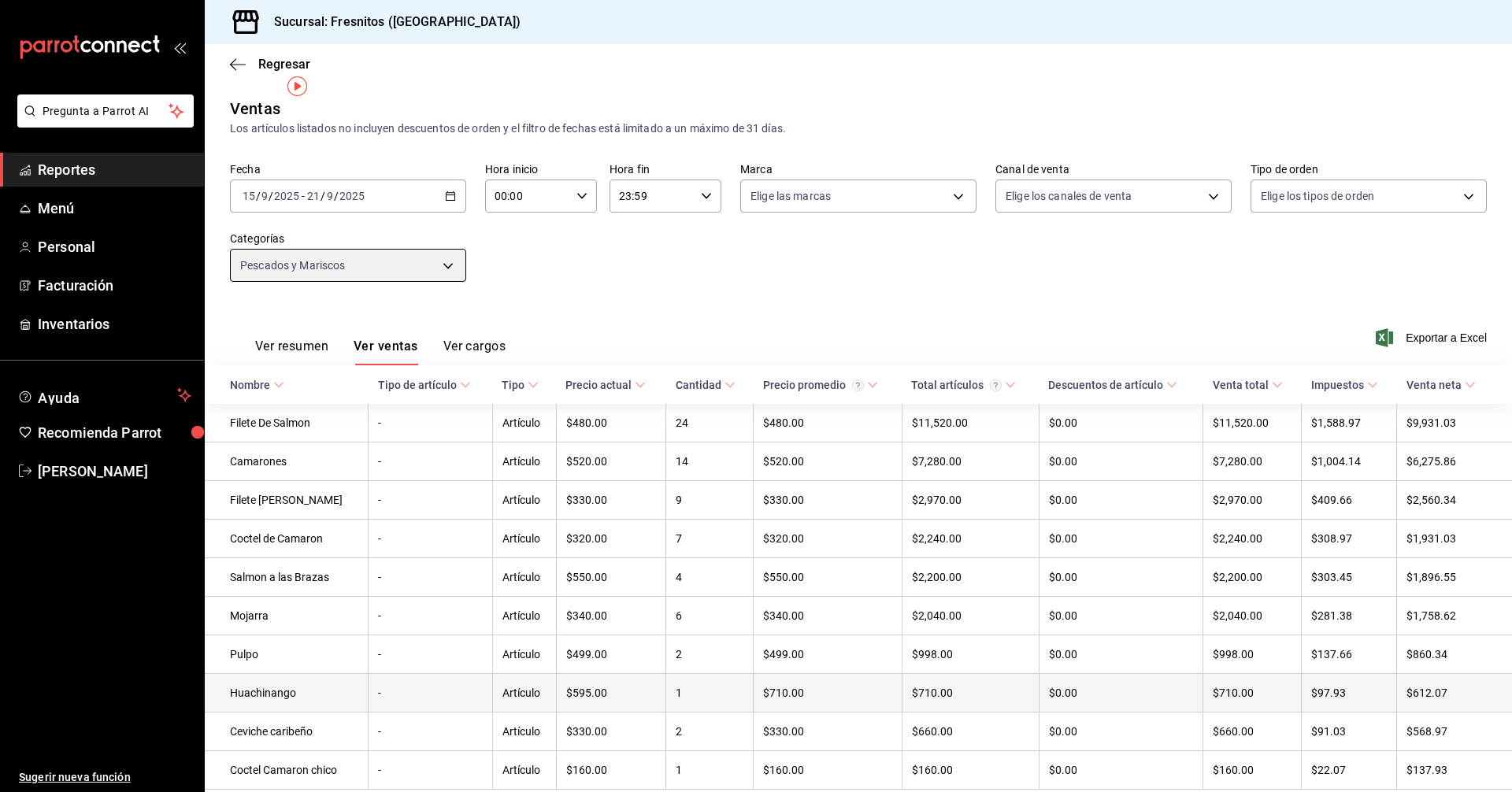
scroll to position [63, 0]
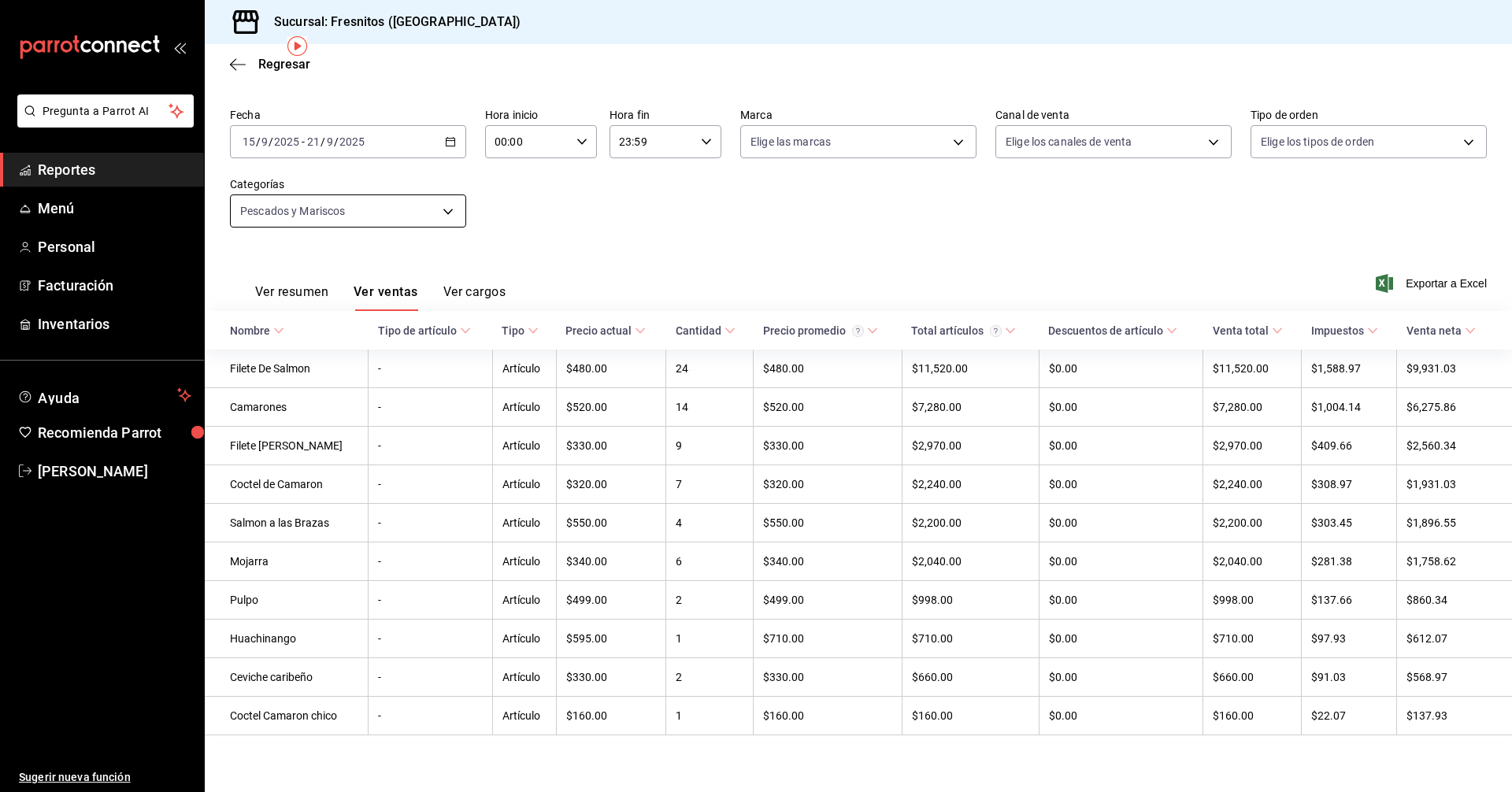
click at [444, 205] on body "Pregunta a Parrot AI Reportes Menú Personal Facturación Inventarios Ayuda Recom…" at bounding box center [756, 396] width 1512 height 792
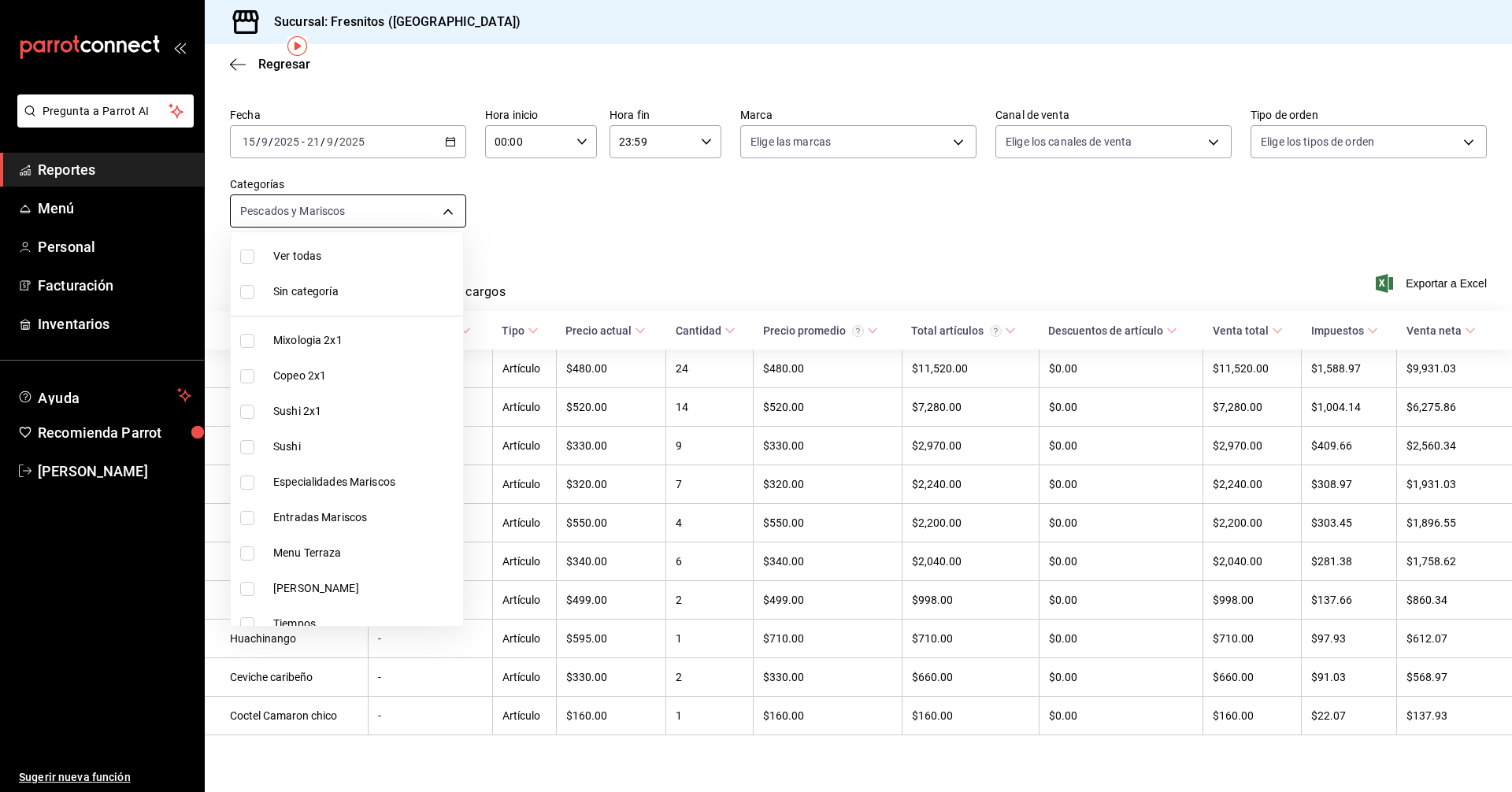
click at [444, 205] on div at bounding box center [756, 396] width 1512 height 792
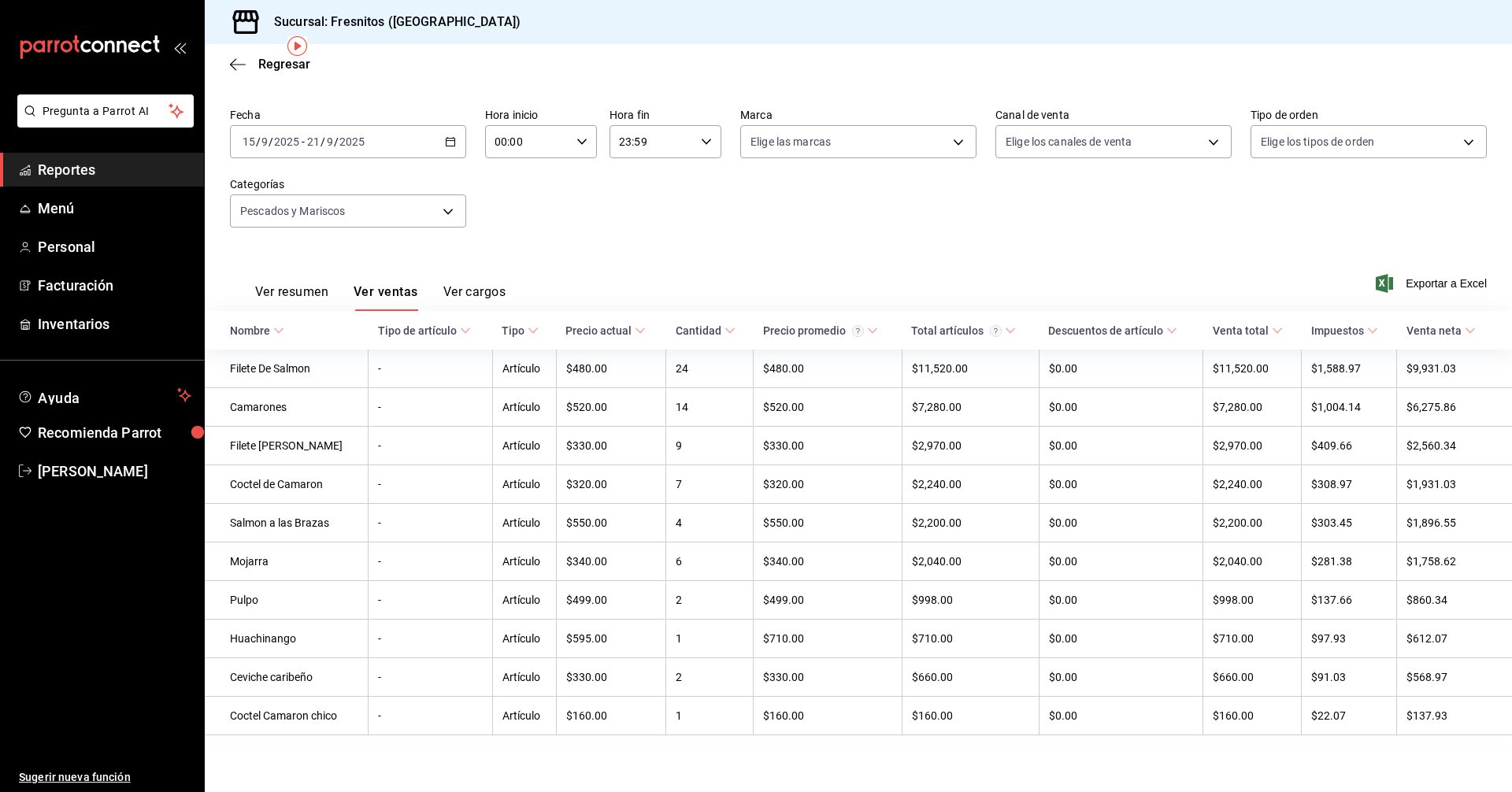
click at [557, 190] on div "Fecha [DATE] [DATE] - [DATE] [DATE] Hora inicio 00:00 Hora inicio Hora fin 23:5…" at bounding box center [858, 176] width 1256 height 138
